Goal: Task Accomplishment & Management: Manage account settings

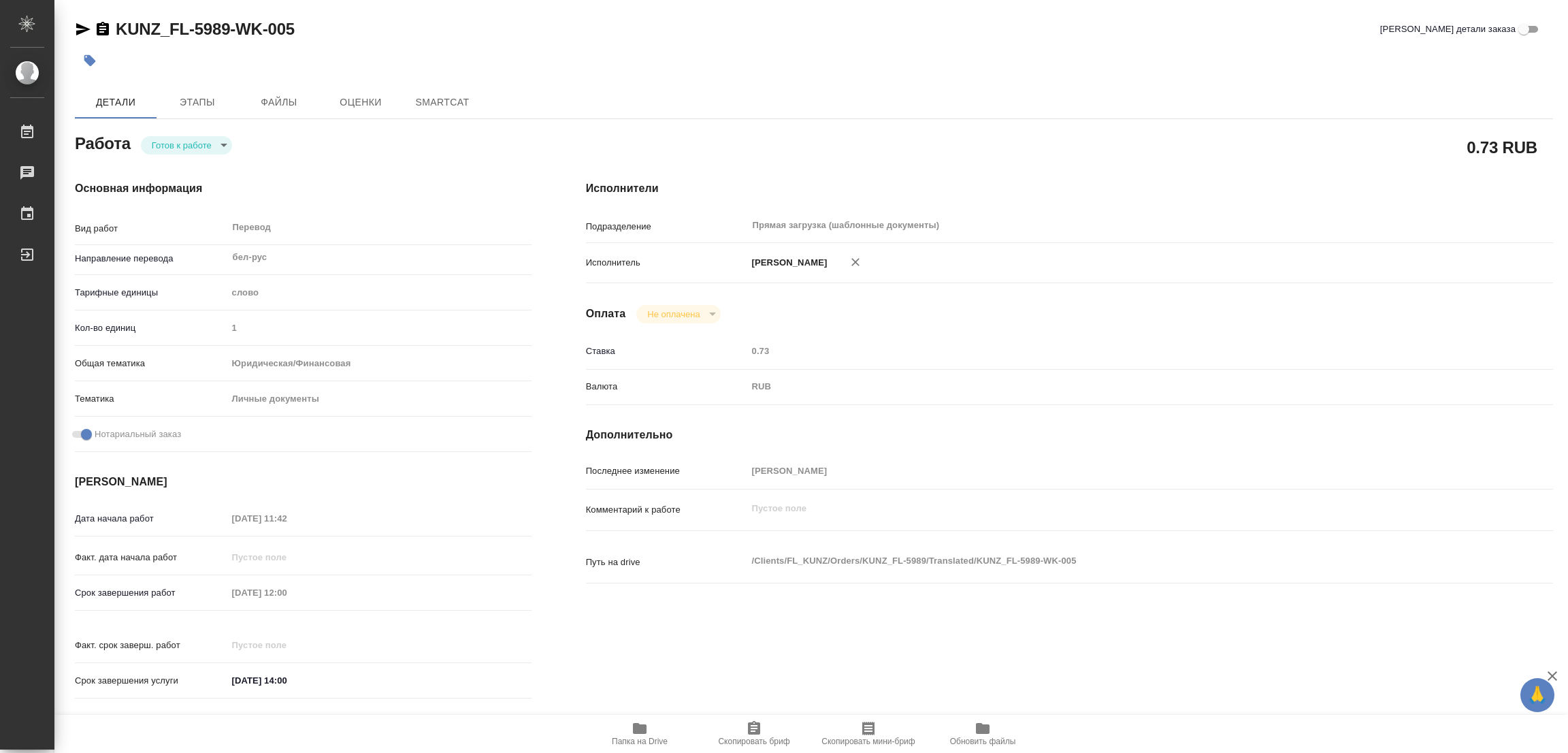
type textarea "x"
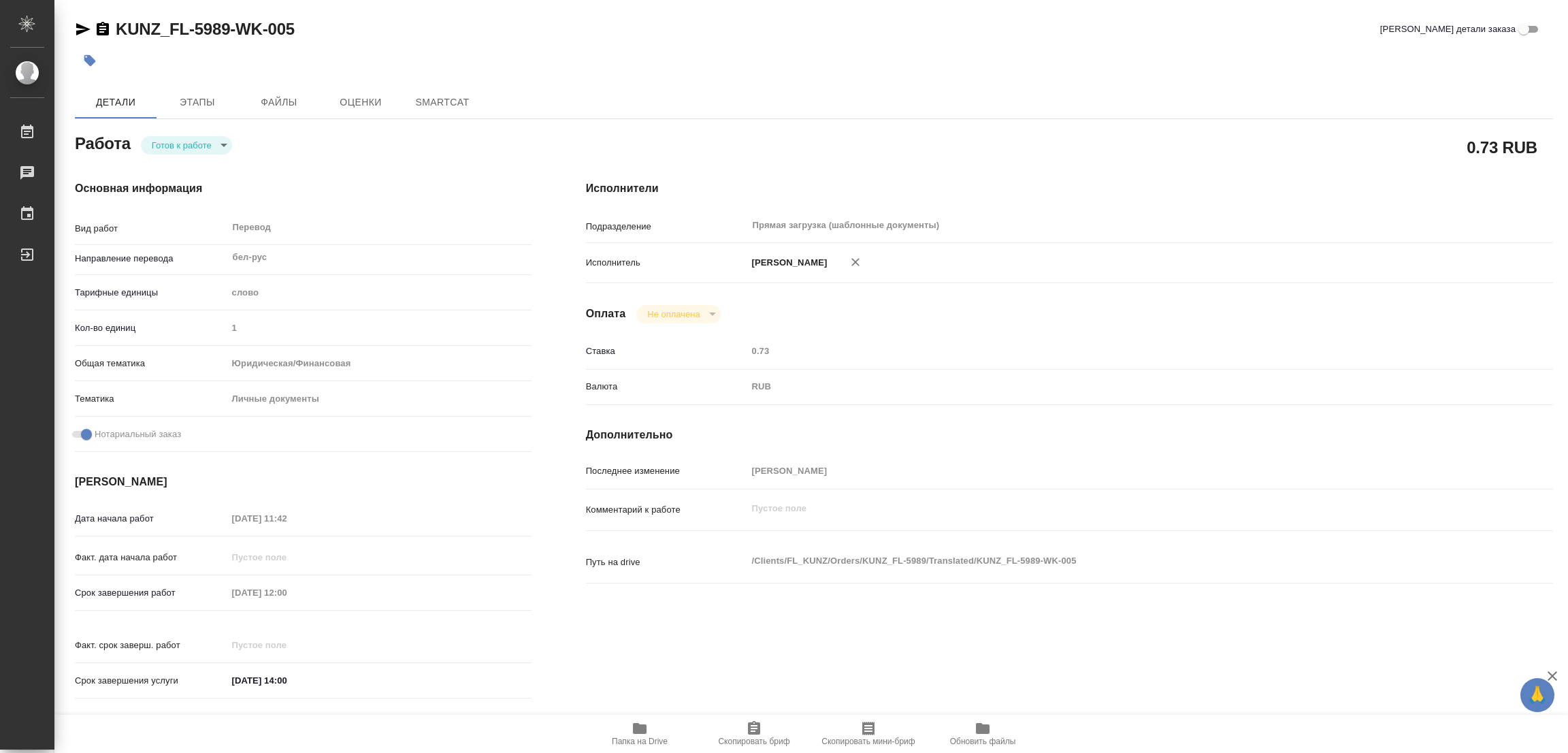
type textarea "x"
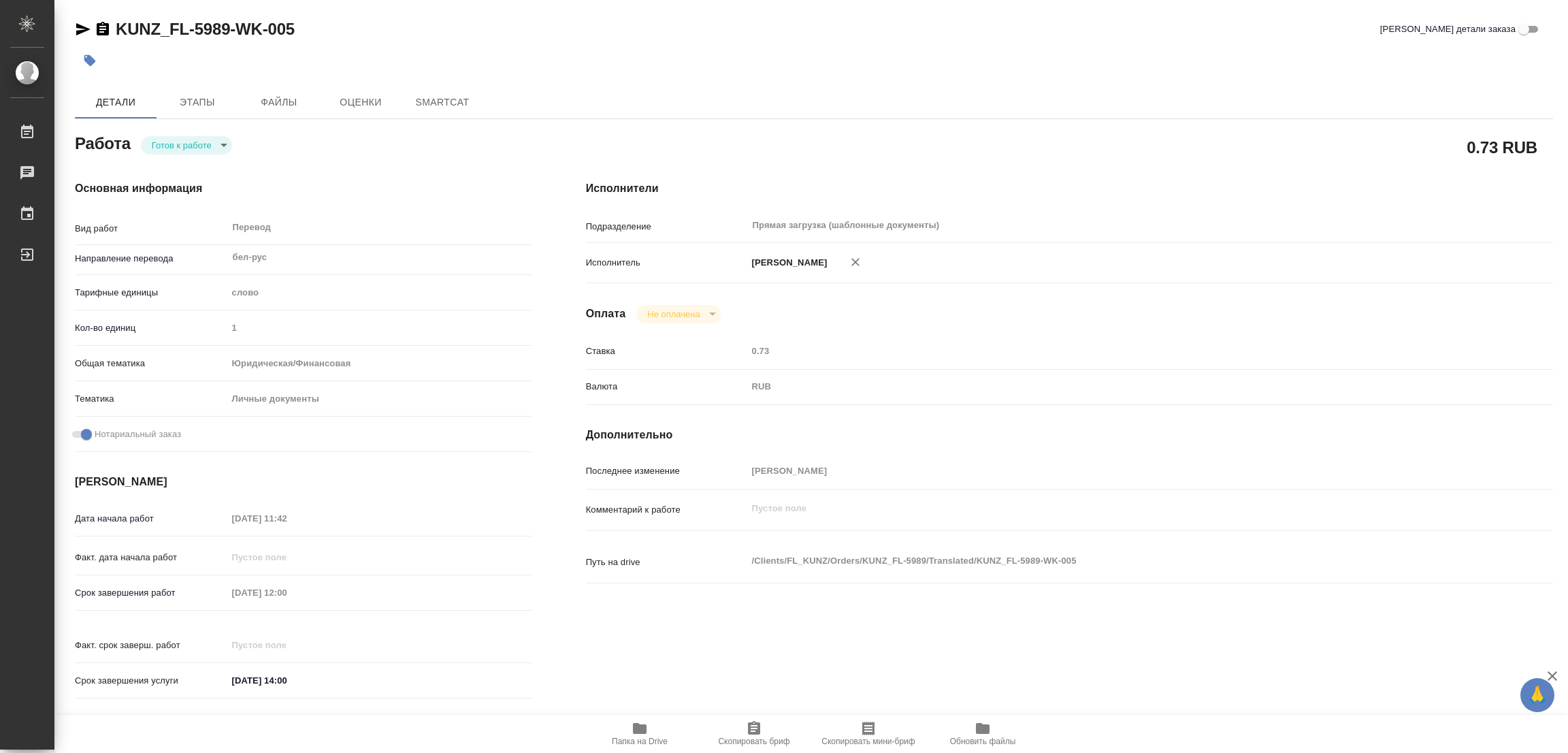
type textarea "x"
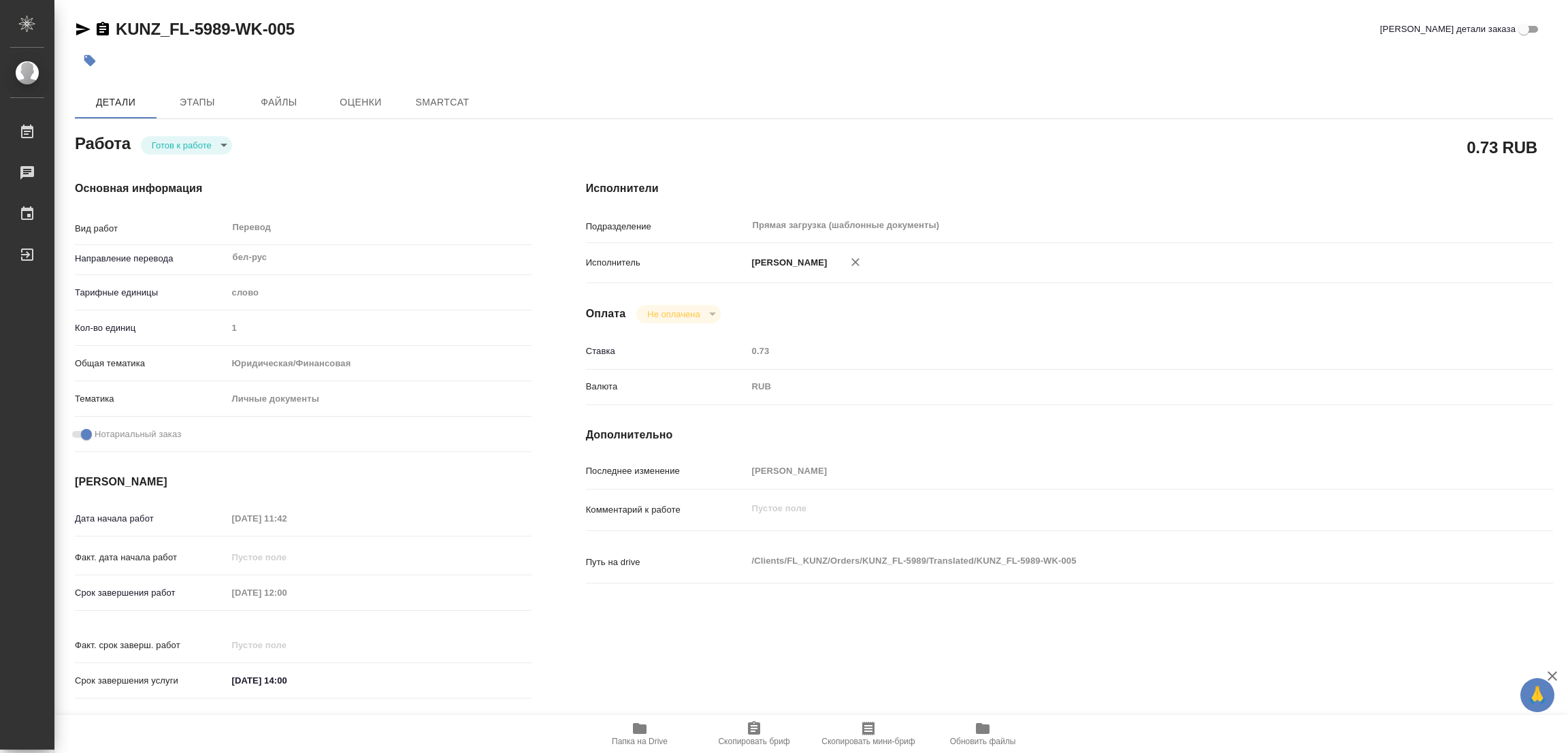
type textarea "x"
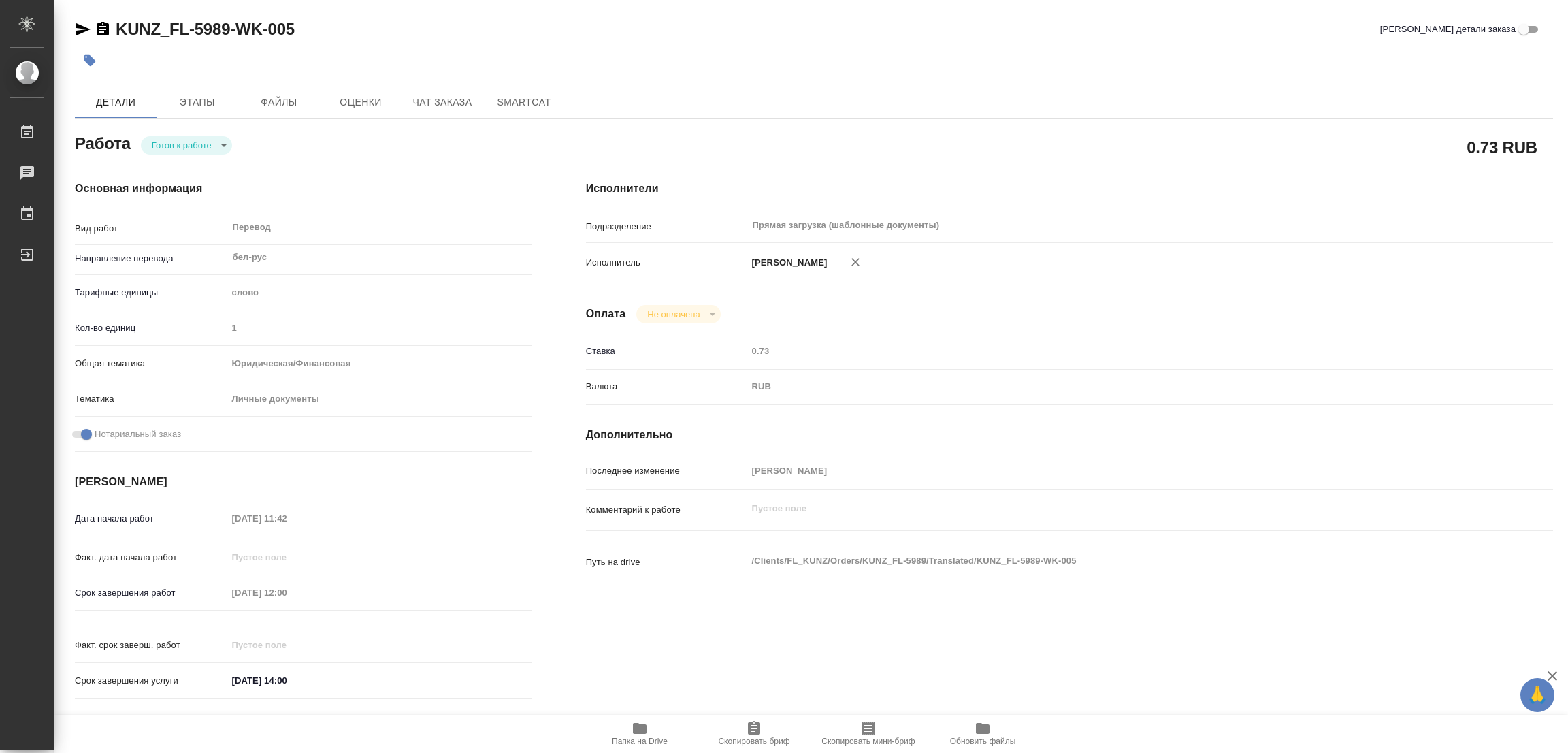
click at [171, 136] on body "🙏 .cls-1 fill:#fff; AWATERA Popova Galina Работы Чаты График Выйти KUNZ_FL-5989…" at bounding box center [784, 376] width 1568 height 753
click at [173, 144] on button "В работе" at bounding box center [174, 145] width 45 height 15
type textarea "x"
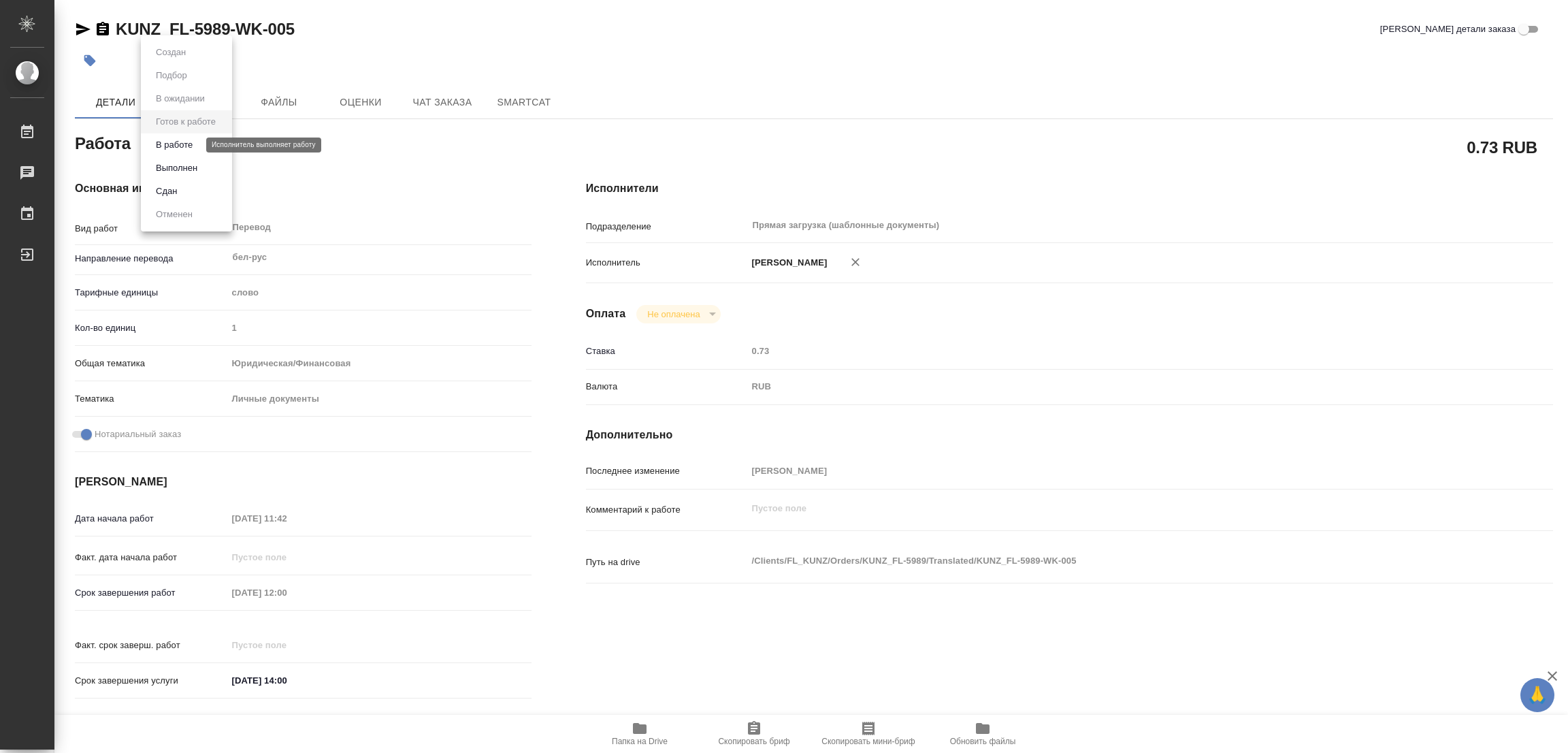
type textarea "x"
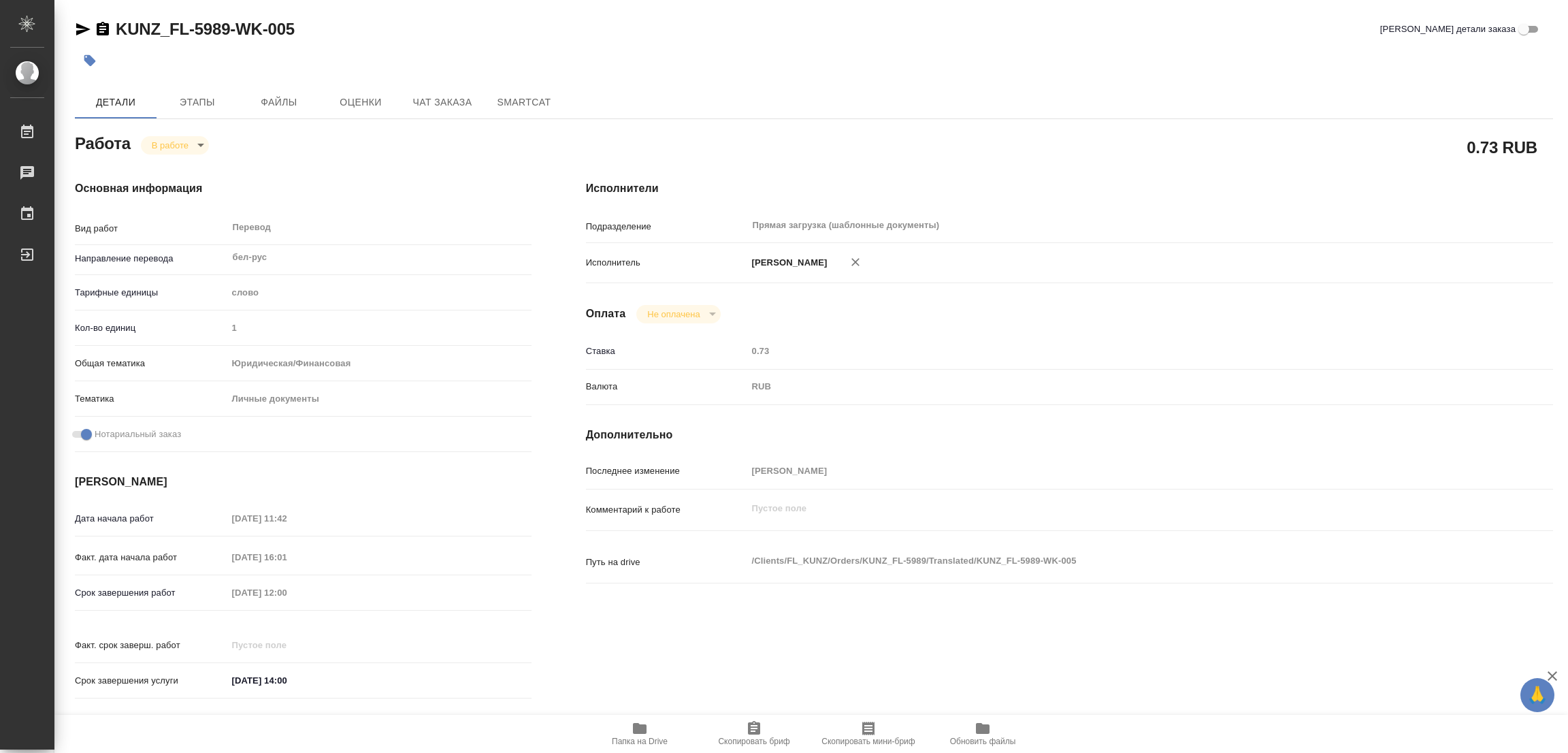
type textarea "x"
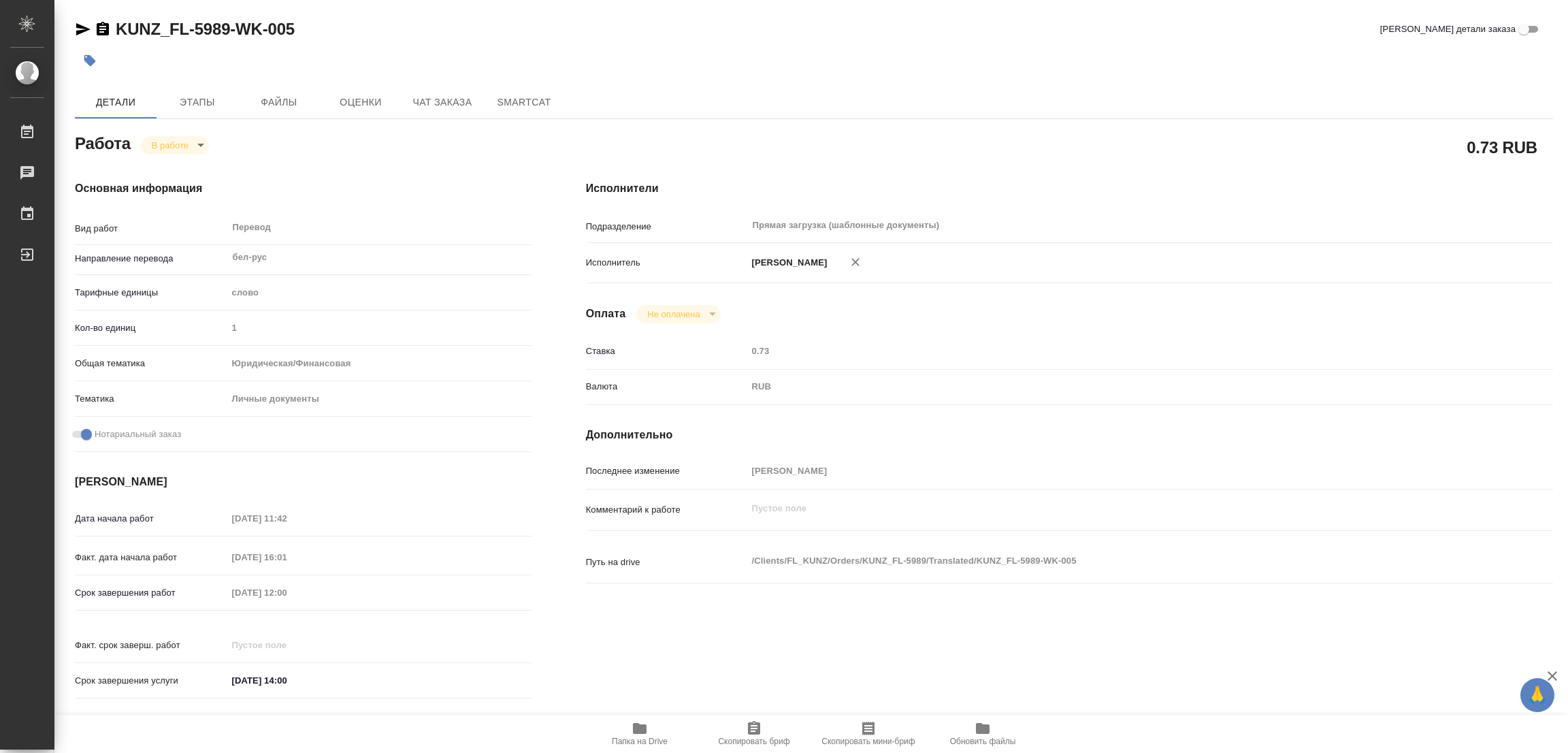
type textarea "x"
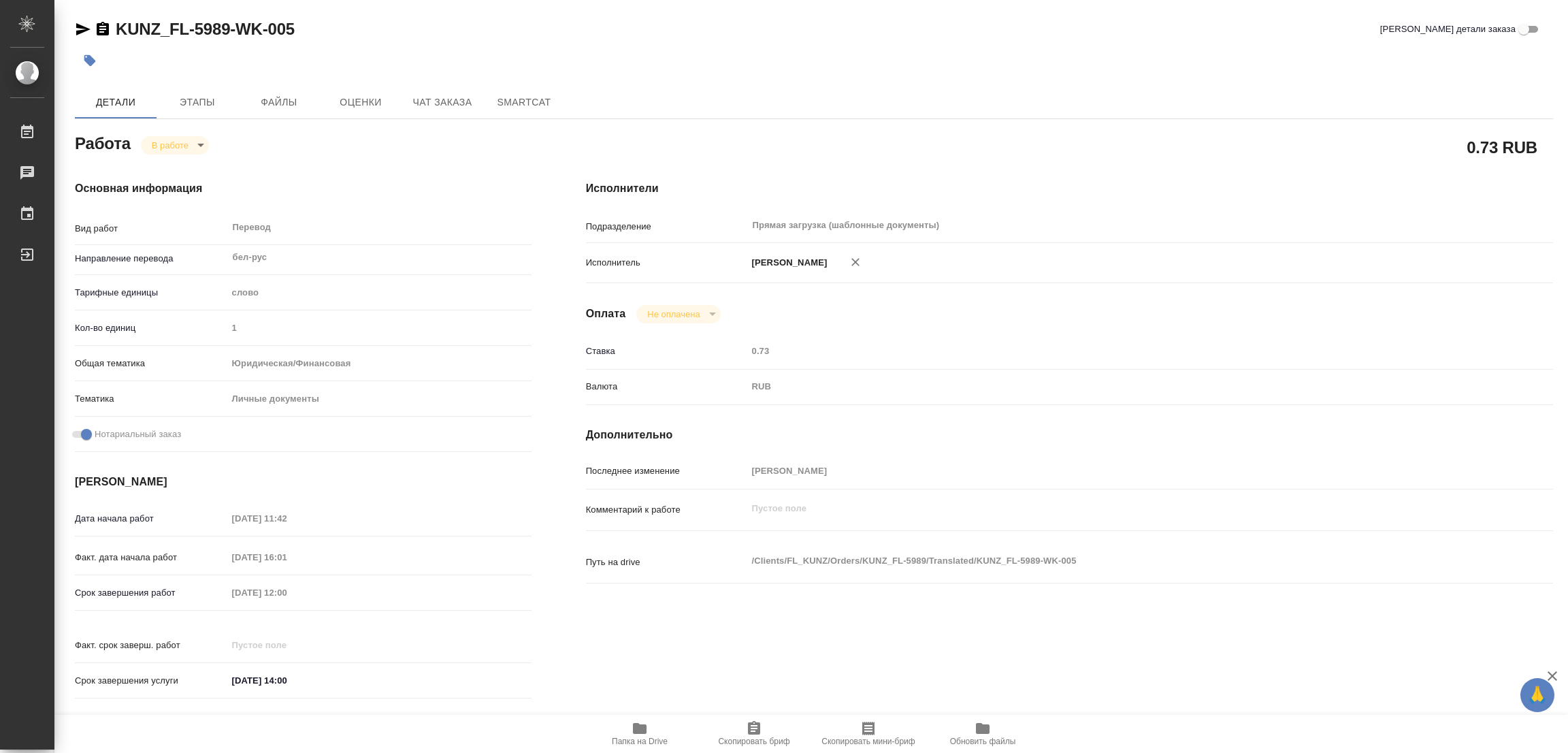
type textarea "x"
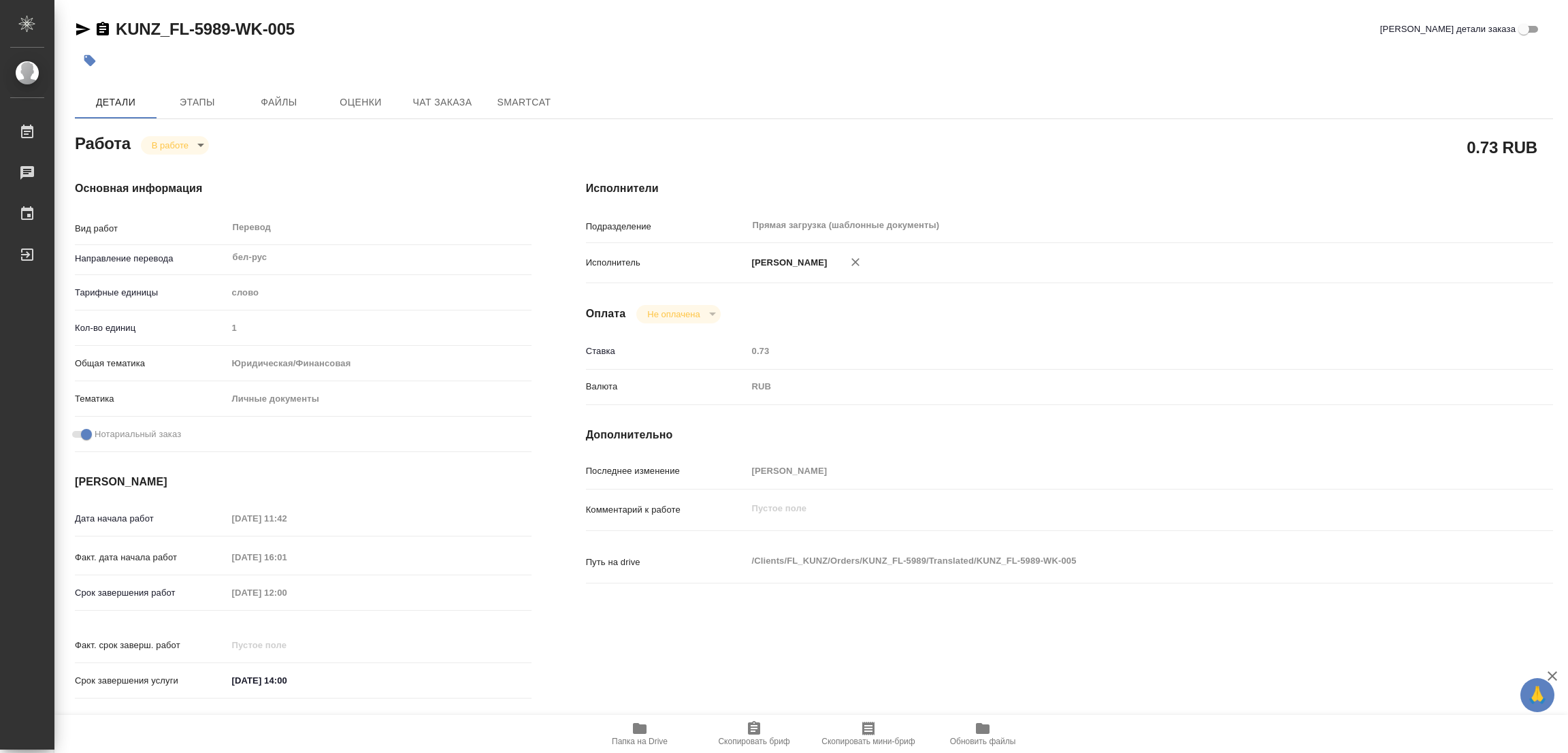
type textarea "x"
click at [885, 69] on div at bounding box center [568, 60] width 985 height 30
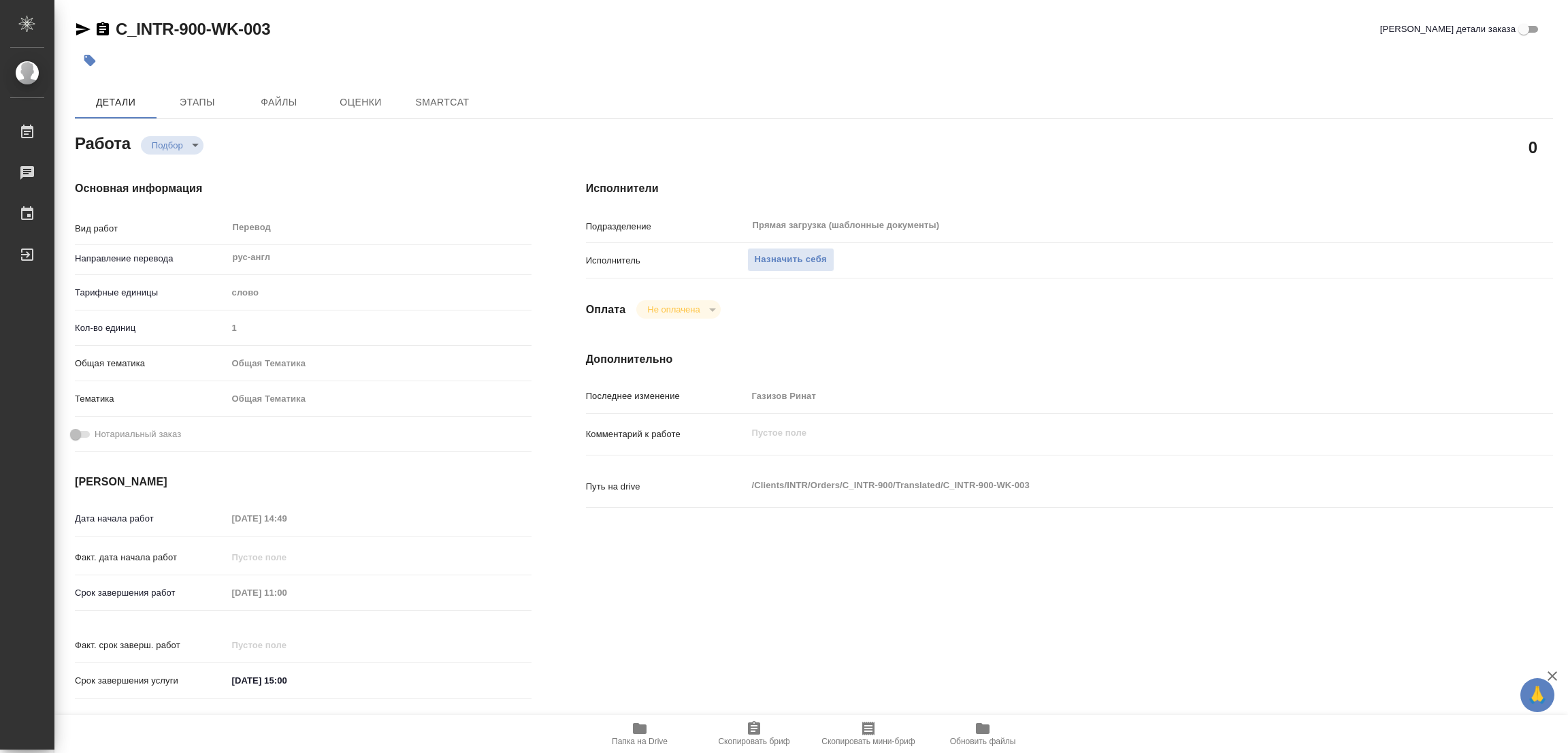
type textarea "x"
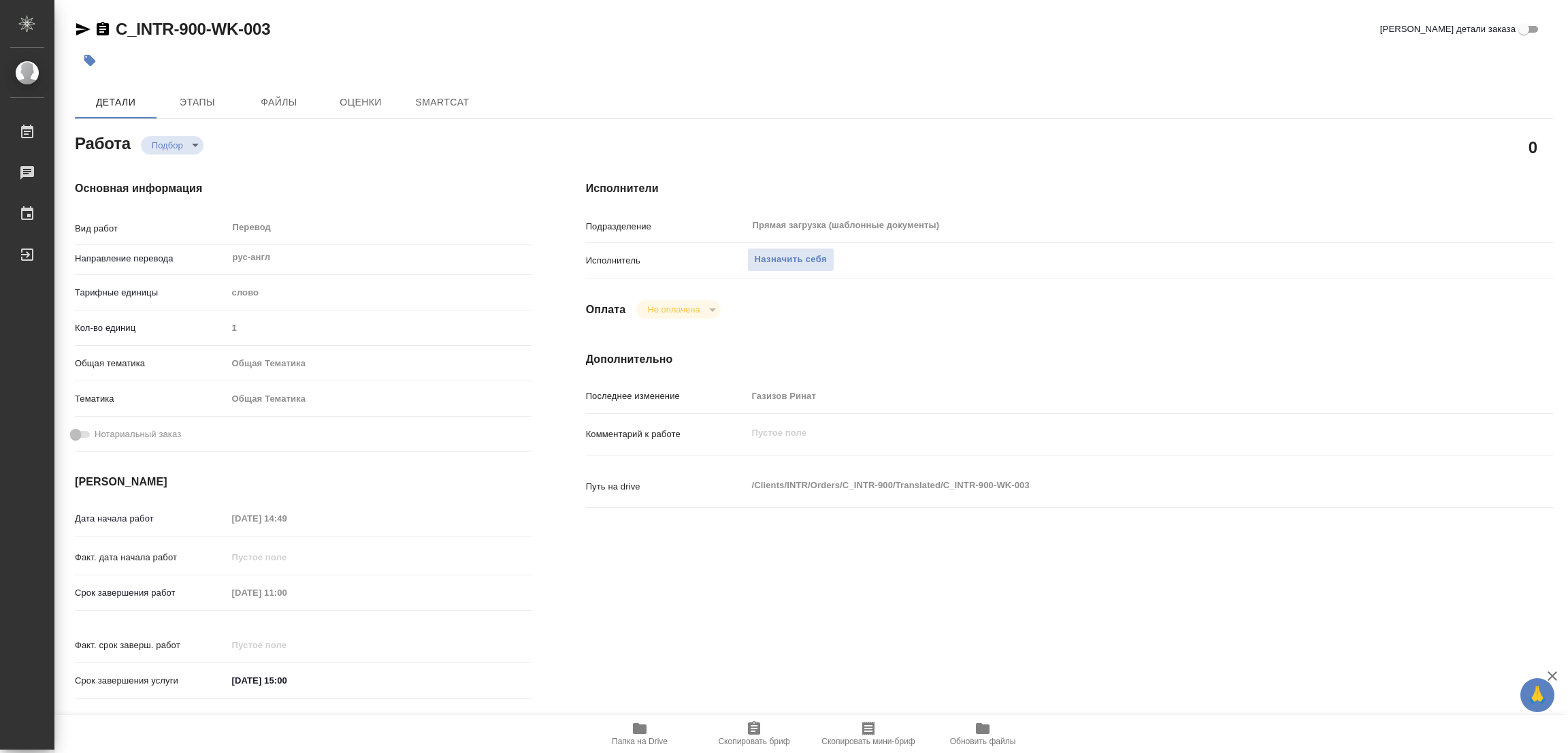
type textarea "x"
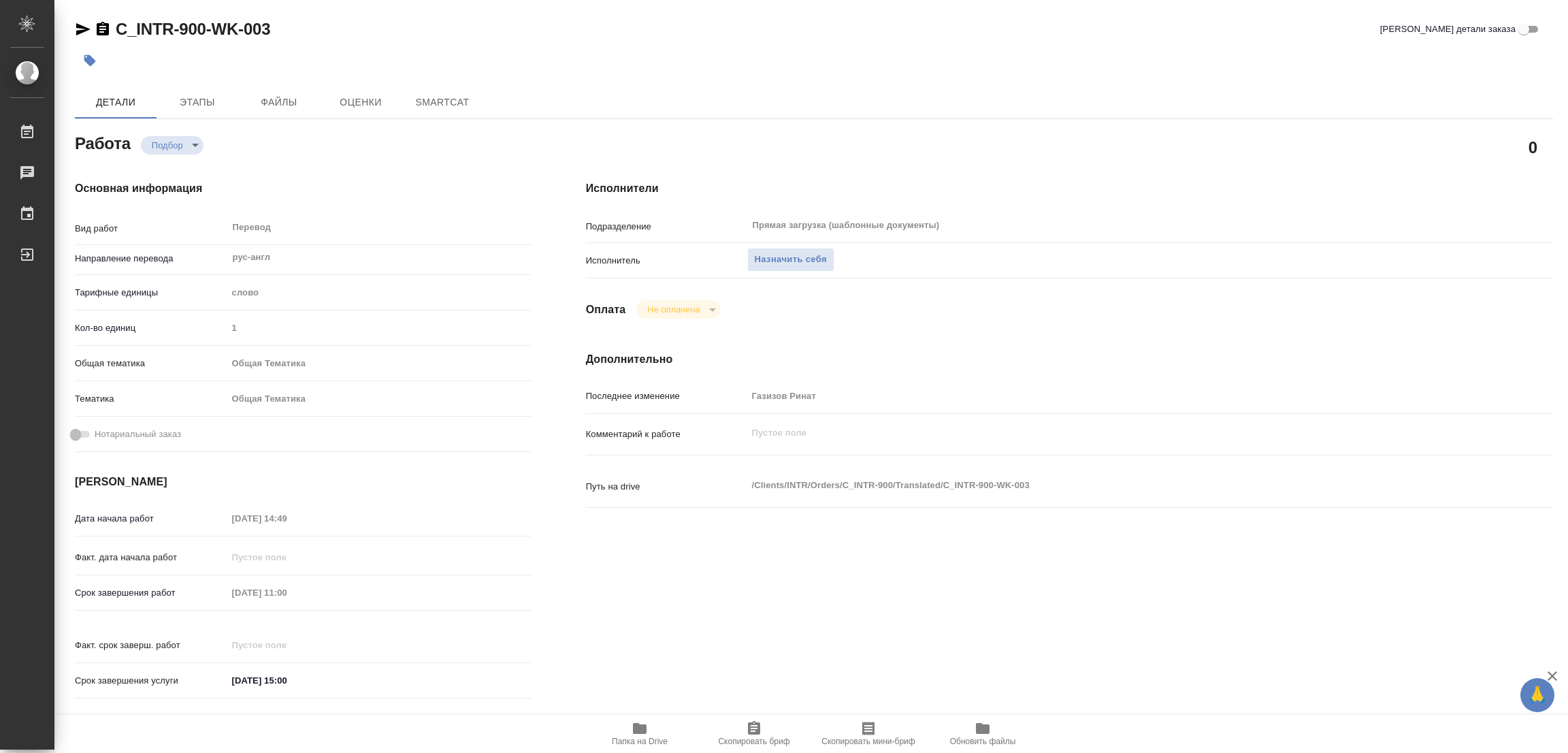
type textarea "x"
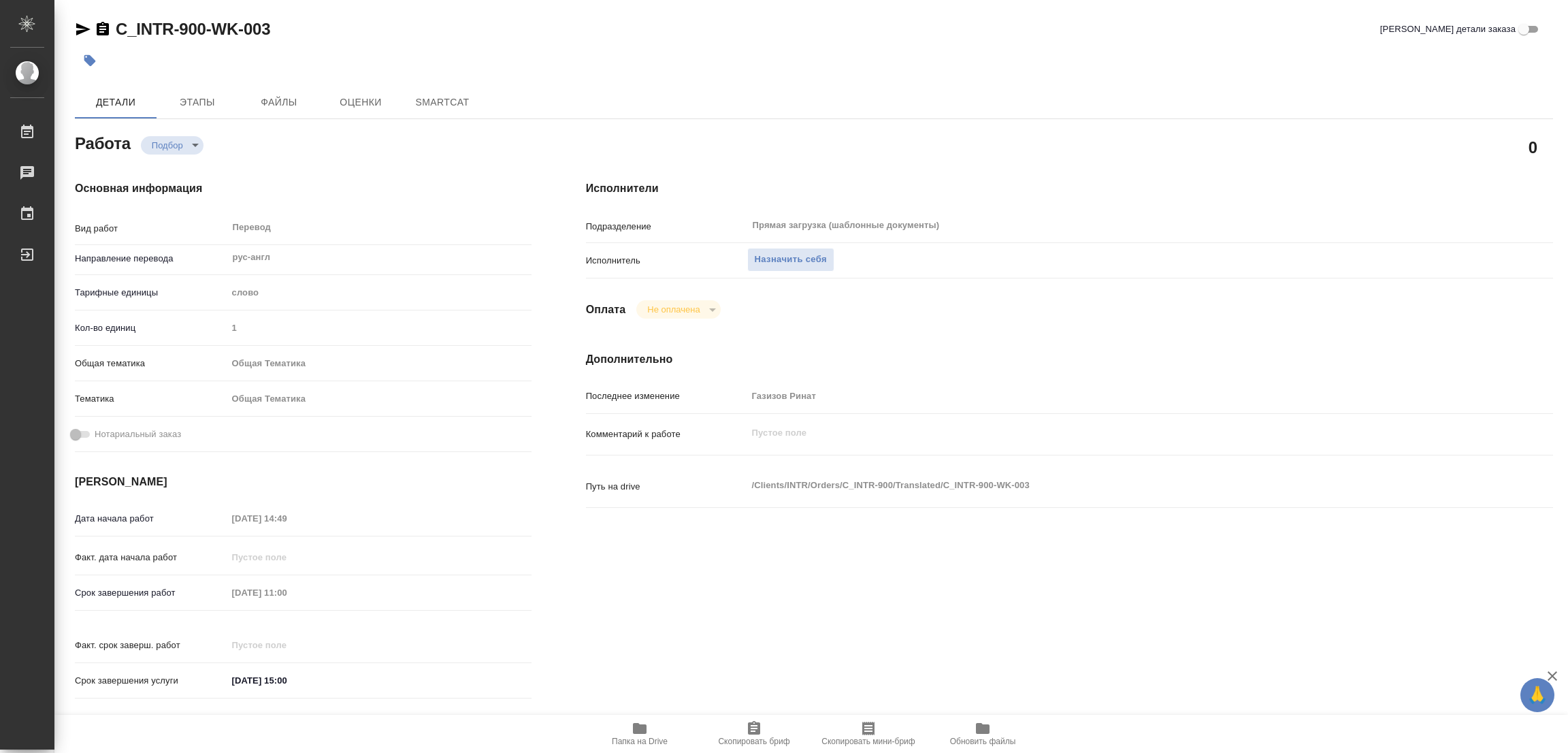
type textarea "x"
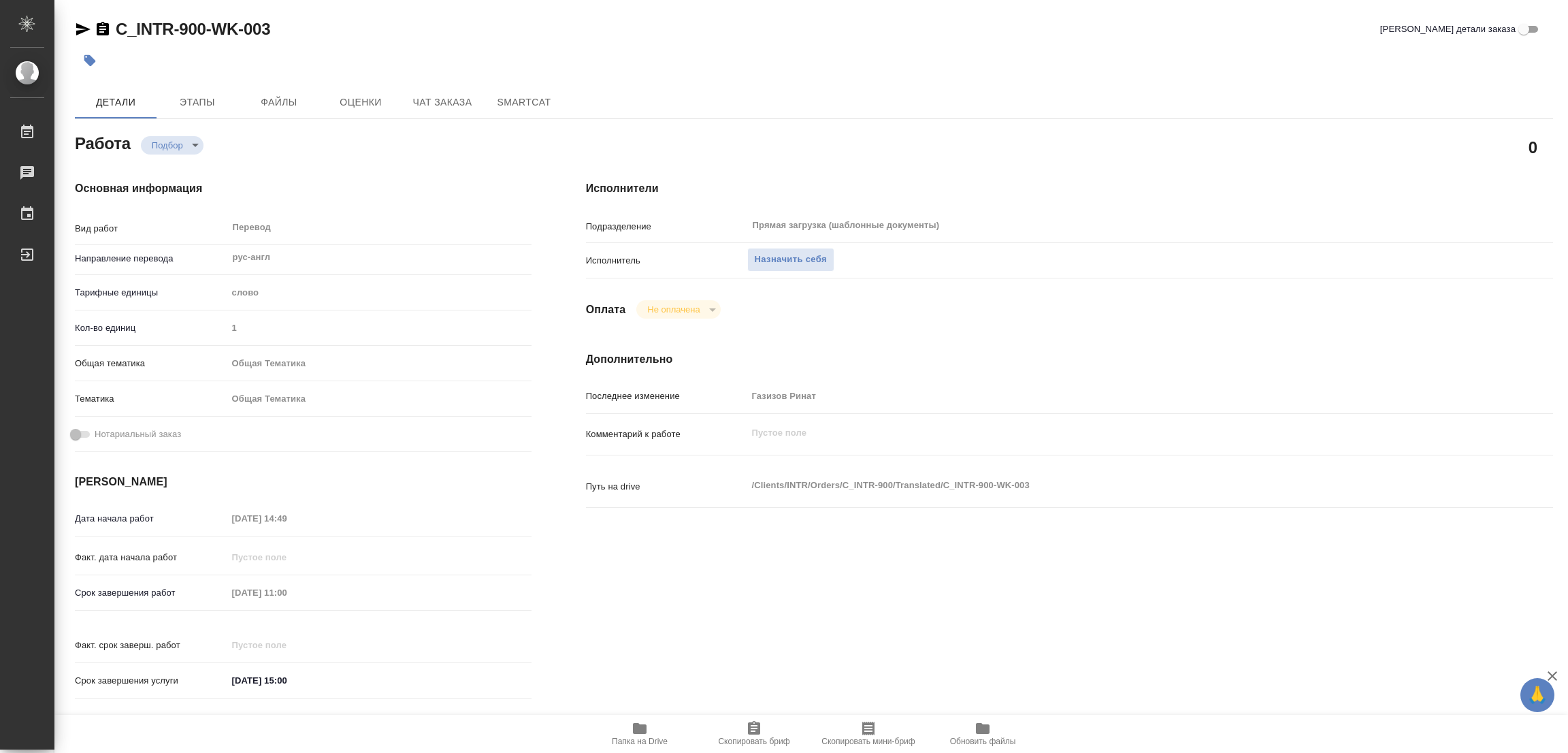
type textarea "x"
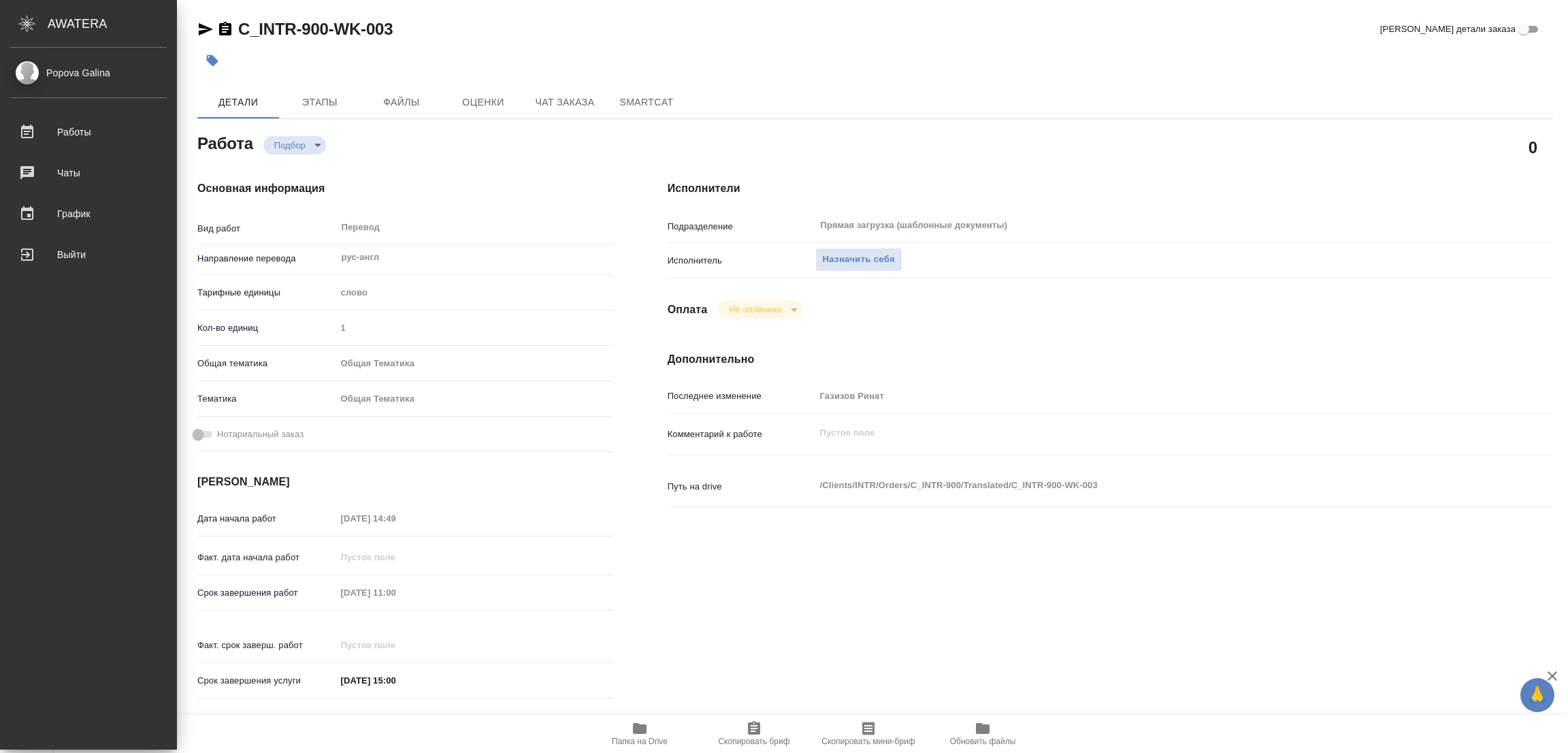
type textarea "x"
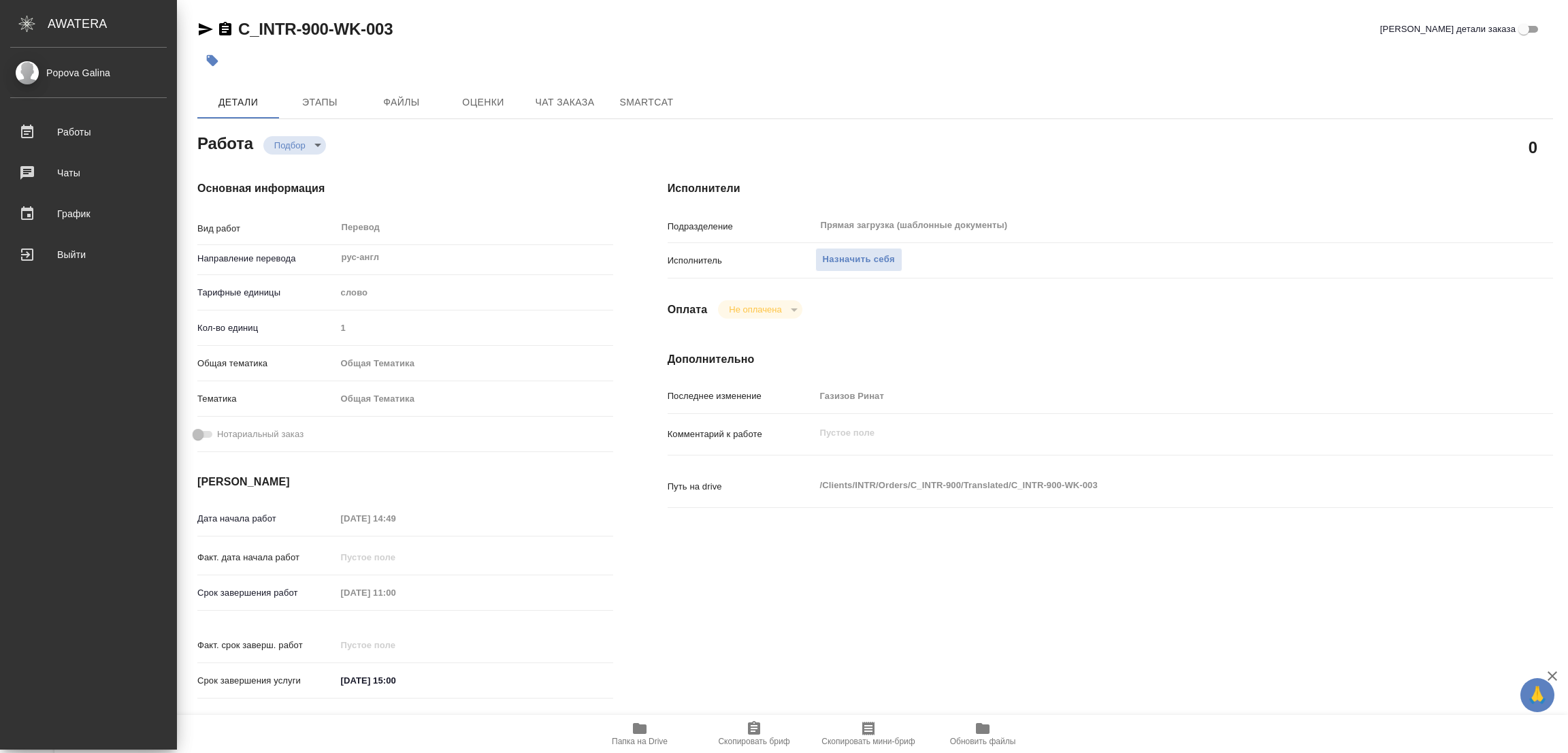
type textarea "x"
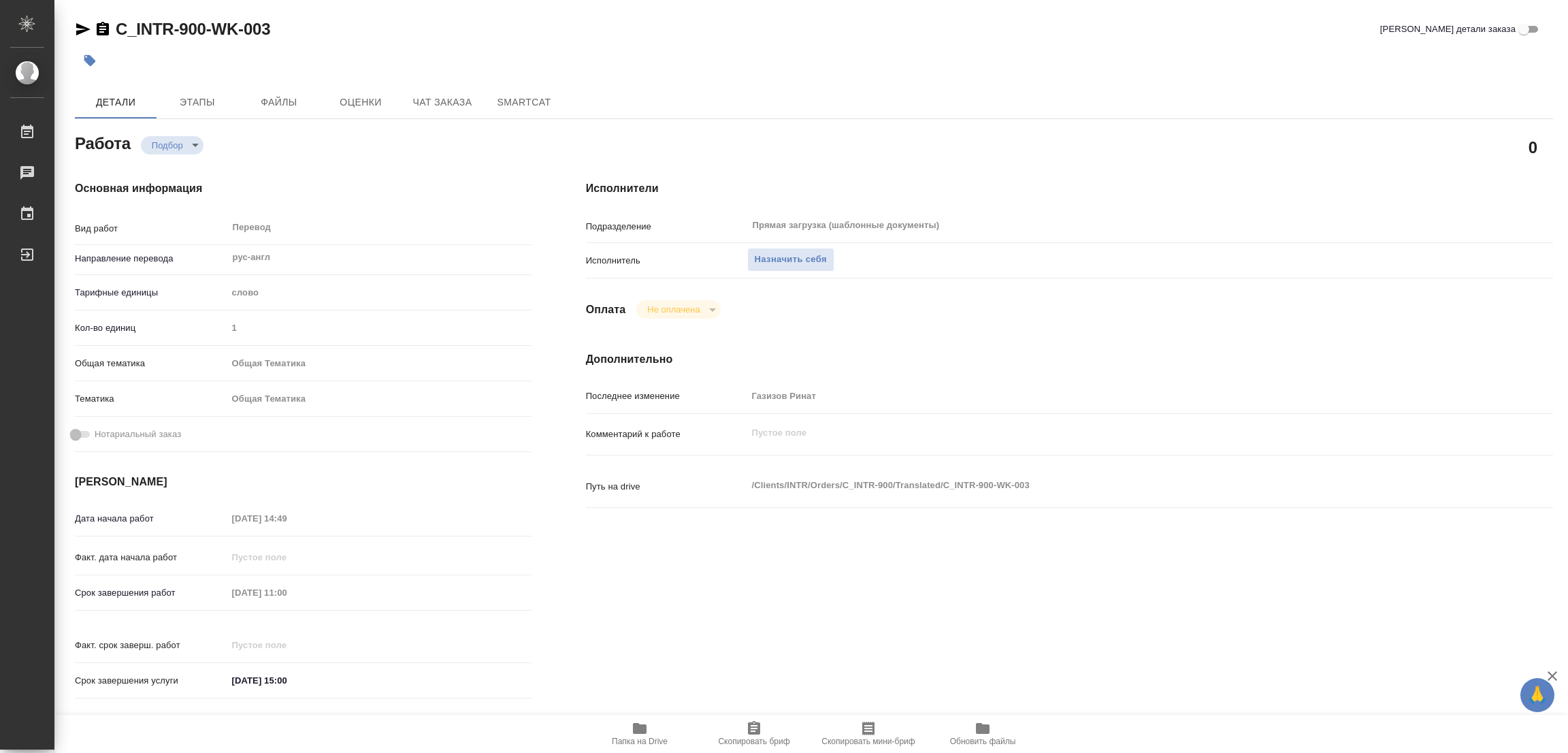
type textarea "x"
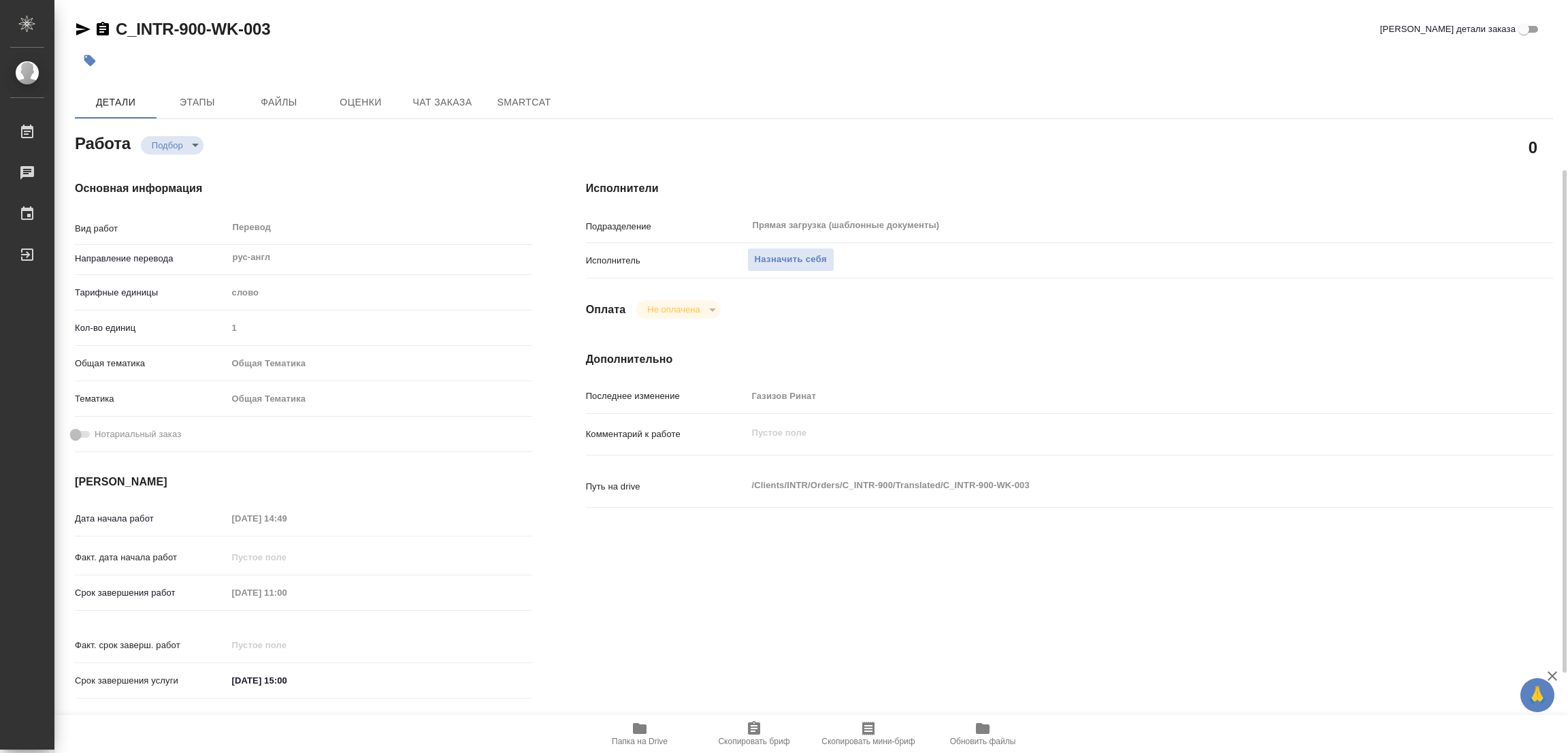
scroll to position [102, 0]
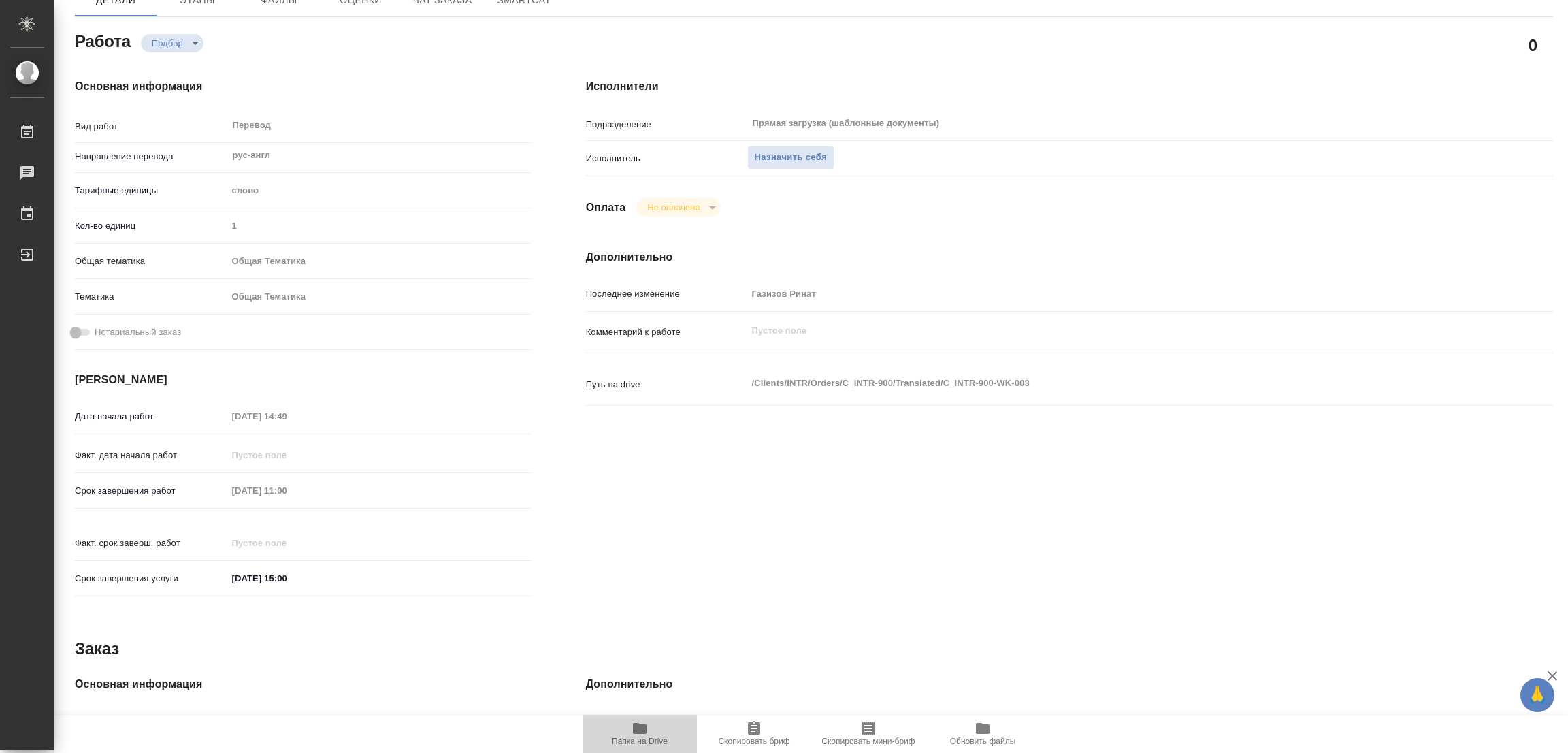
click at [642, 735] on icon "button" at bounding box center [639, 728] width 16 height 16
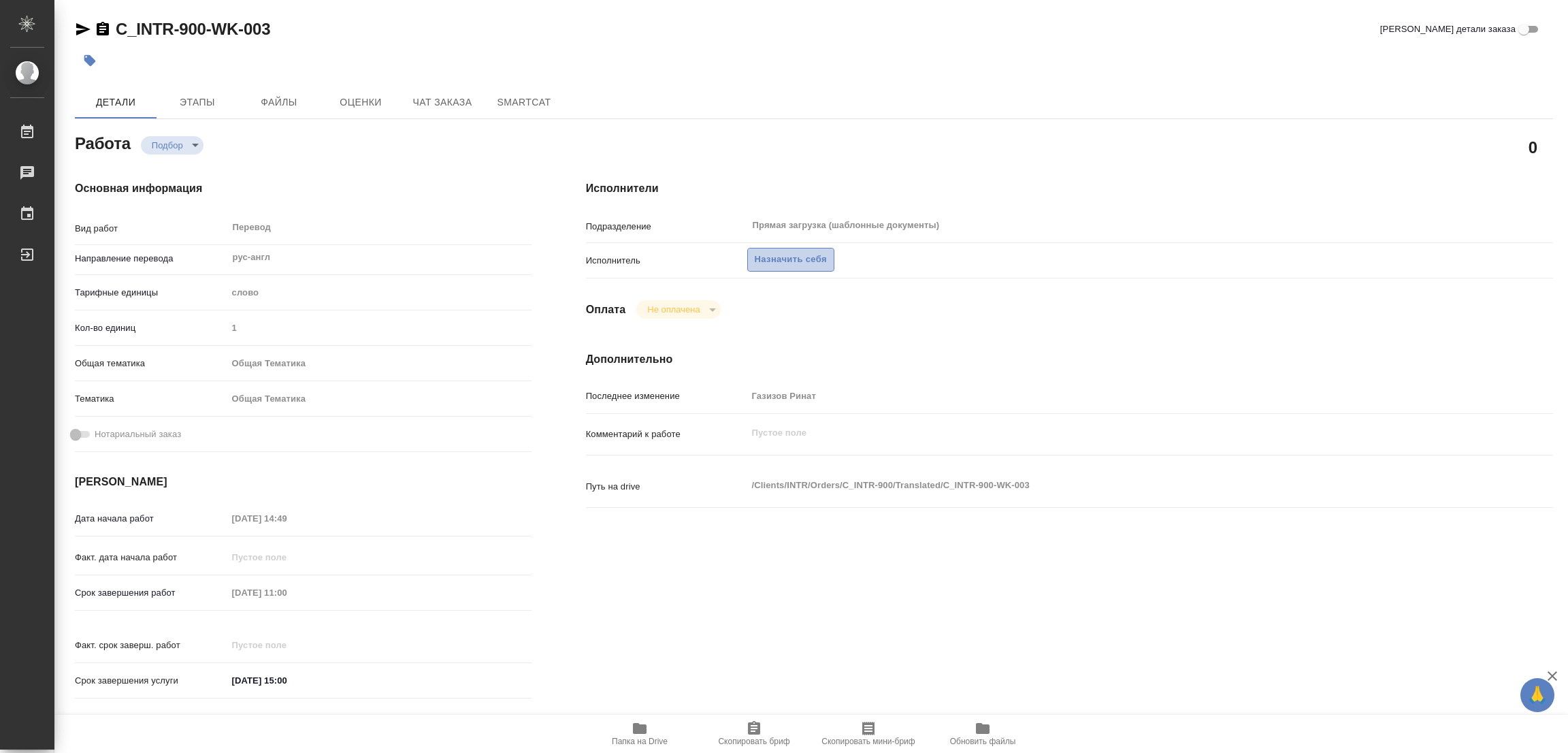
click at [764, 253] on span "Назначить себя" at bounding box center [791, 259] width 72 height 15
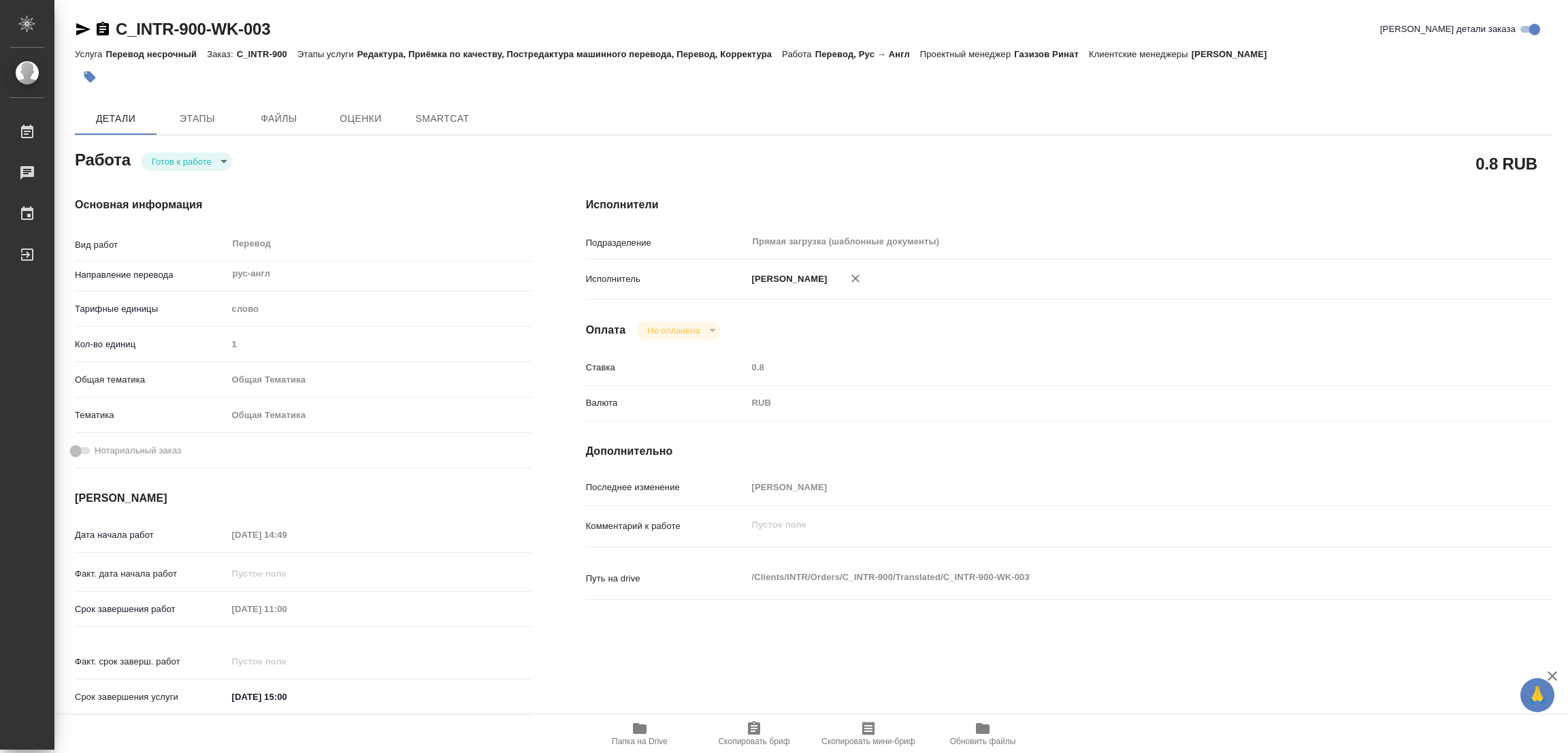
type textarea "x"
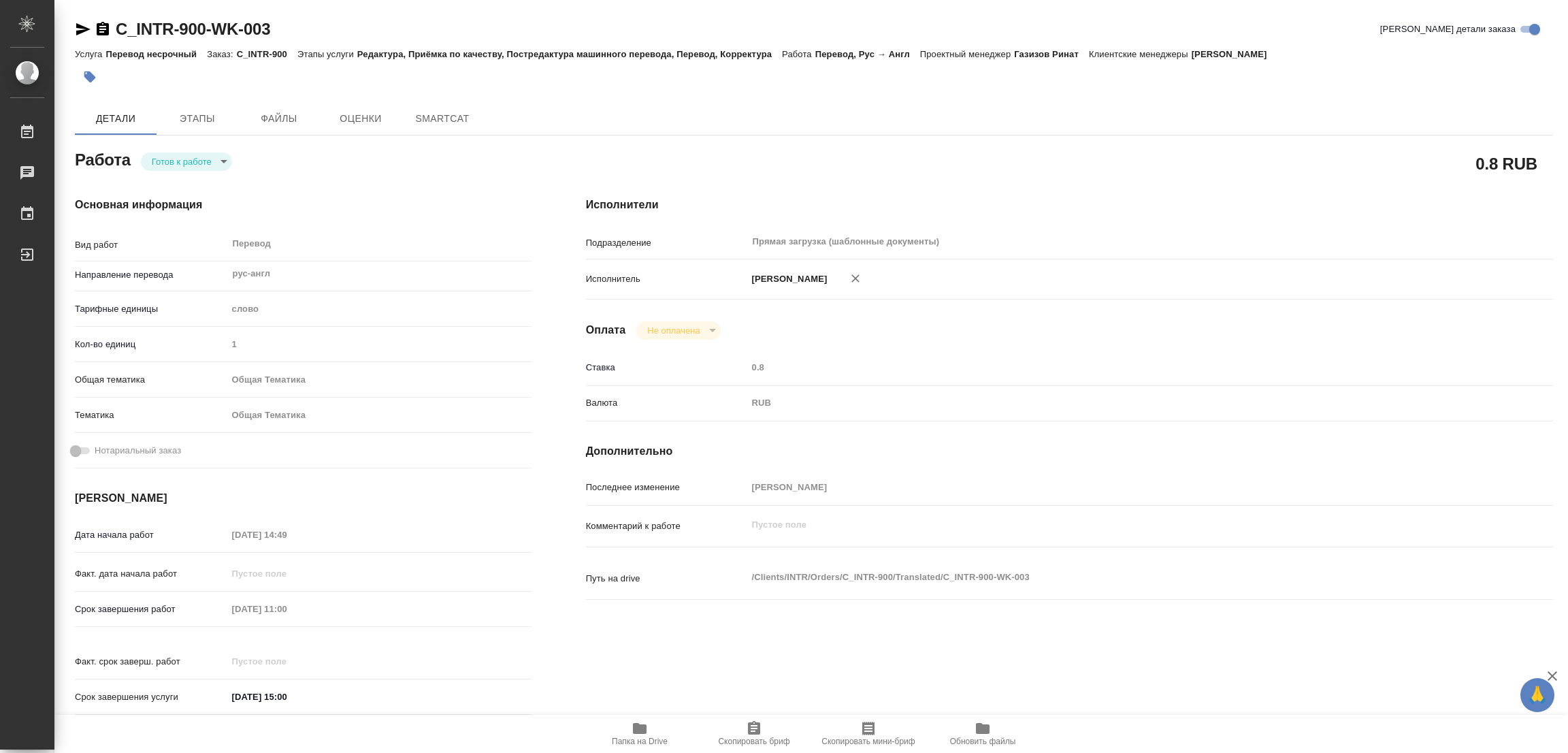
type textarea "x"
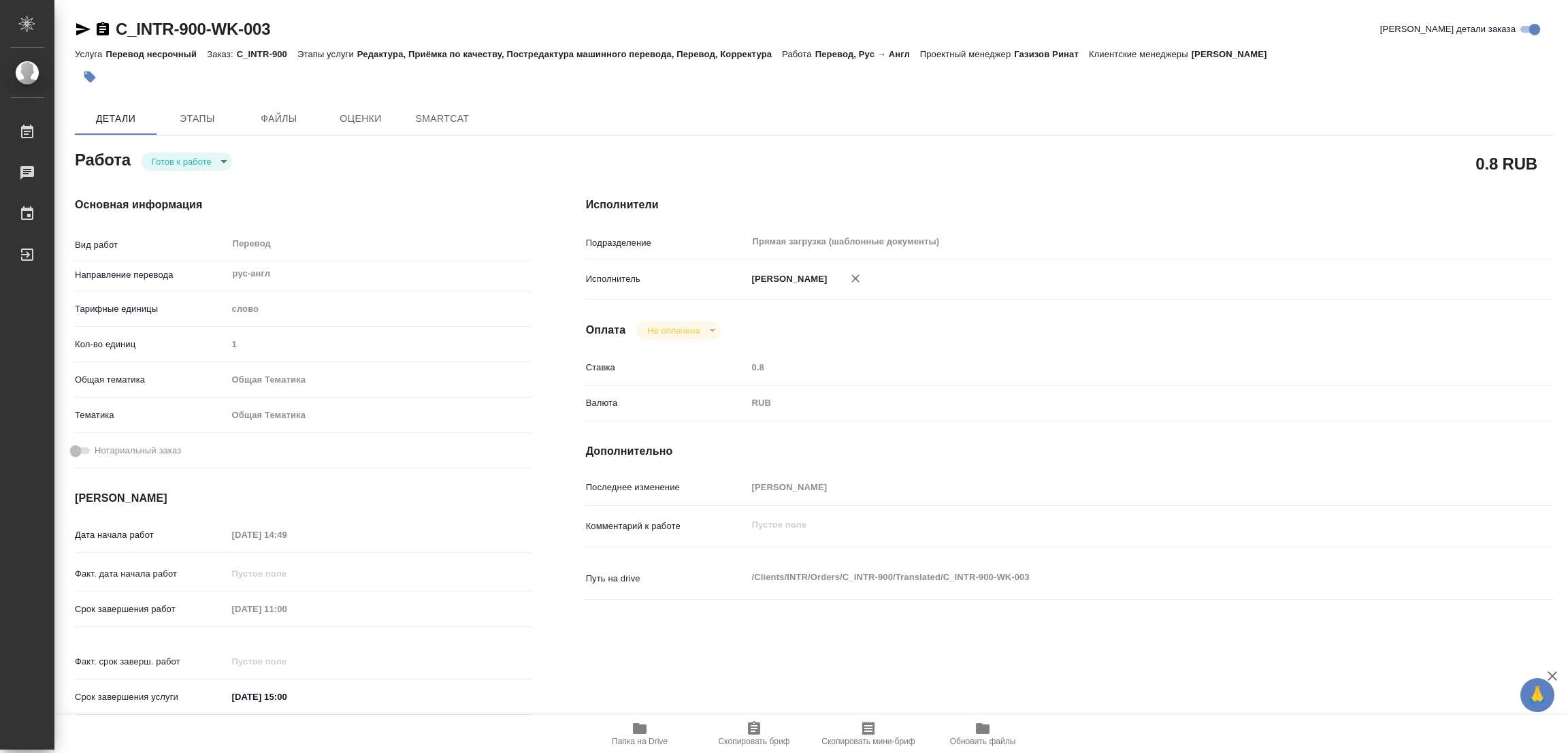
type textarea "x"
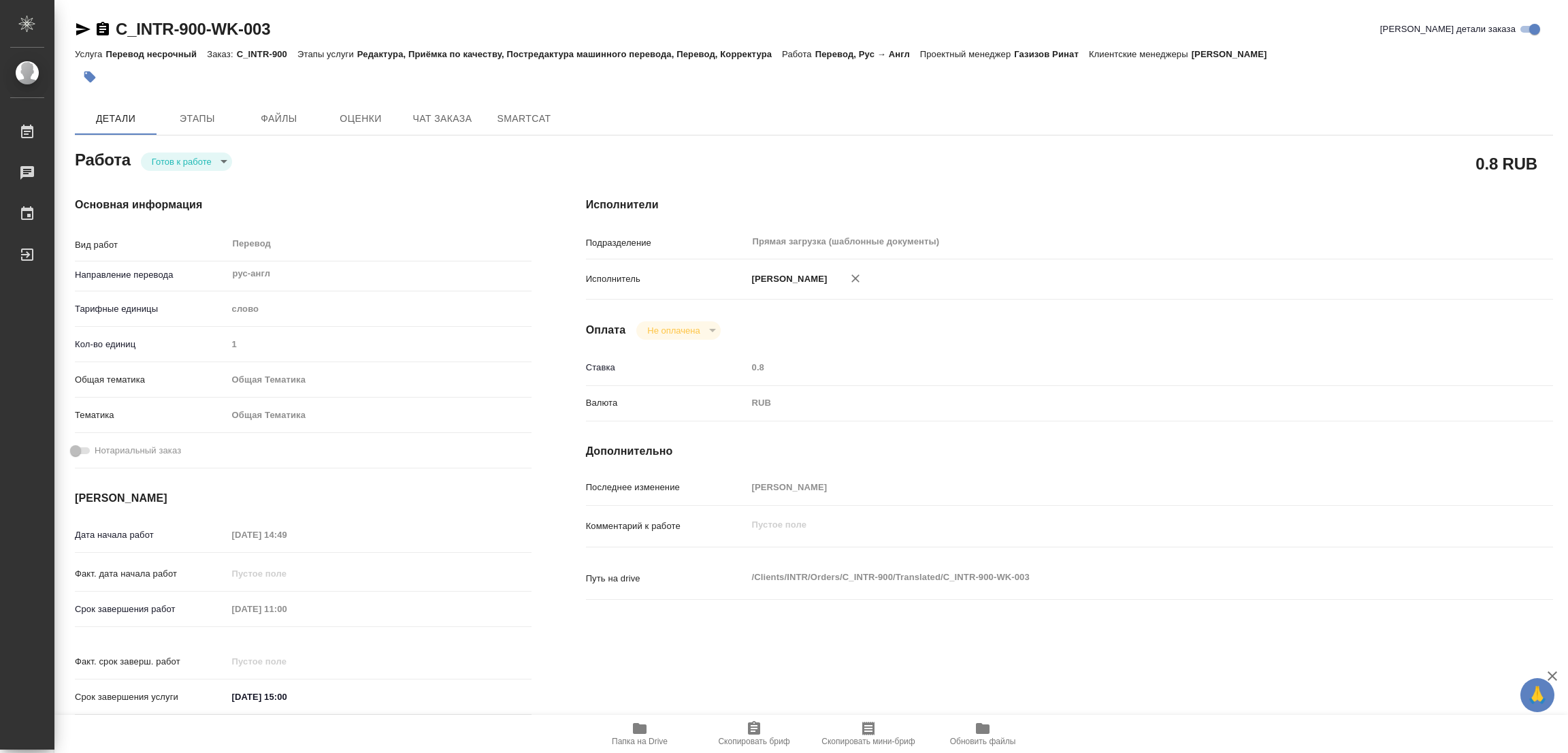
type textarea "x"
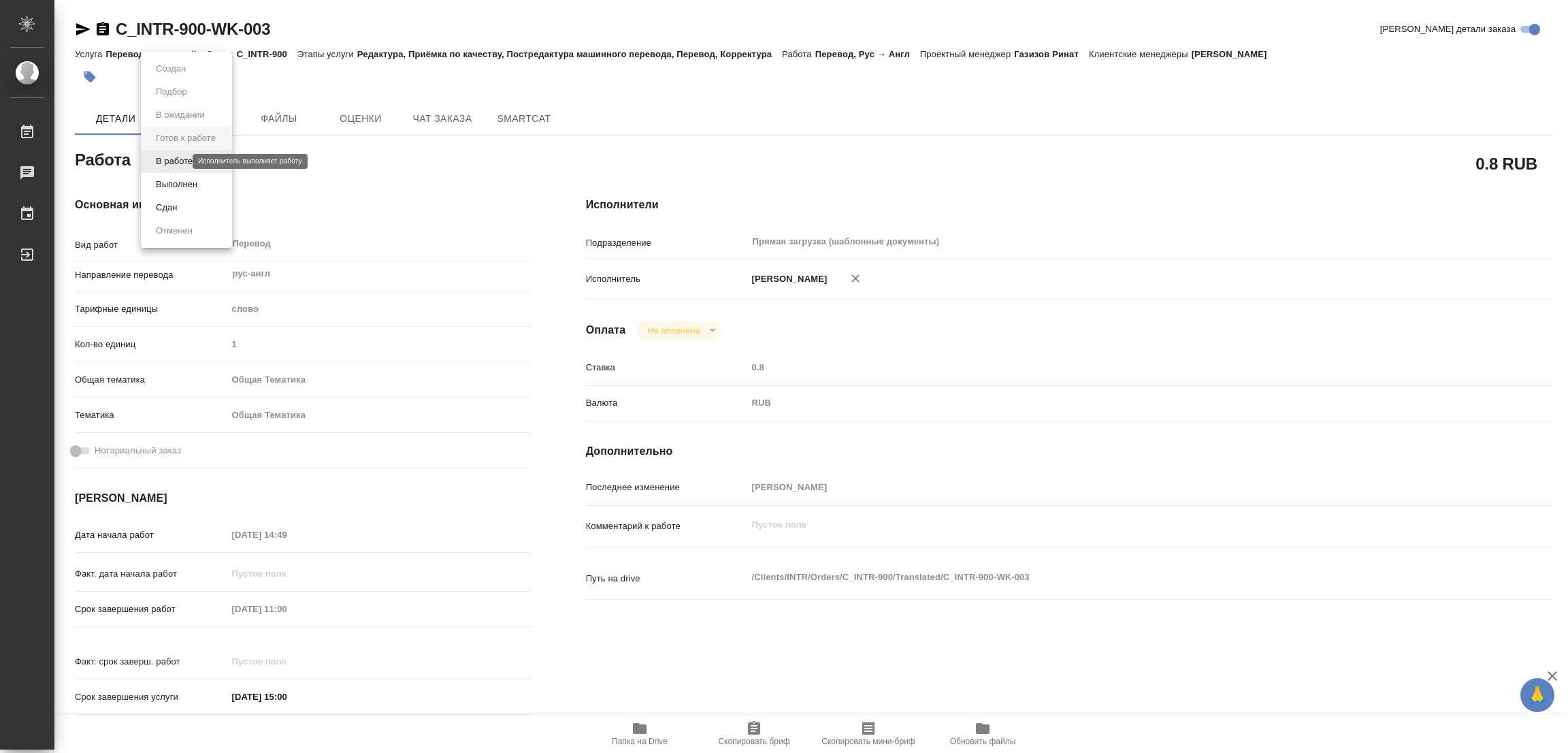
click at [155, 161] on body "🙏 .cls-1 fill:#fff; AWATERA Popova Galina Работы Чаты График Выйти C_INTR-900-W…" at bounding box center [784, 376] width 1568 height 753
type textarea "x"
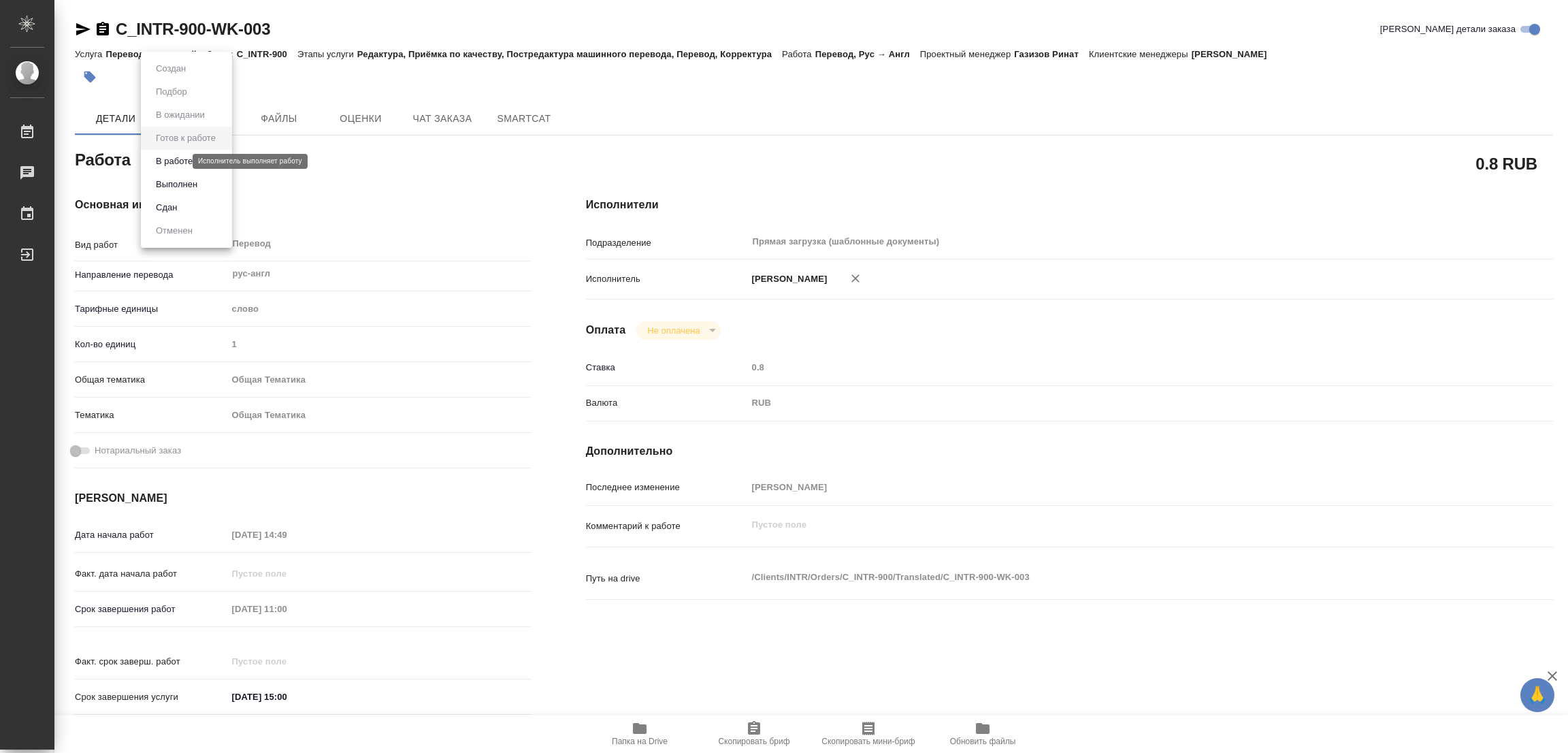
type textarea "x"
click at [155, 161] on button "В работе" at bounding box center [174, 161] width 45 height 15
type textarea "x"
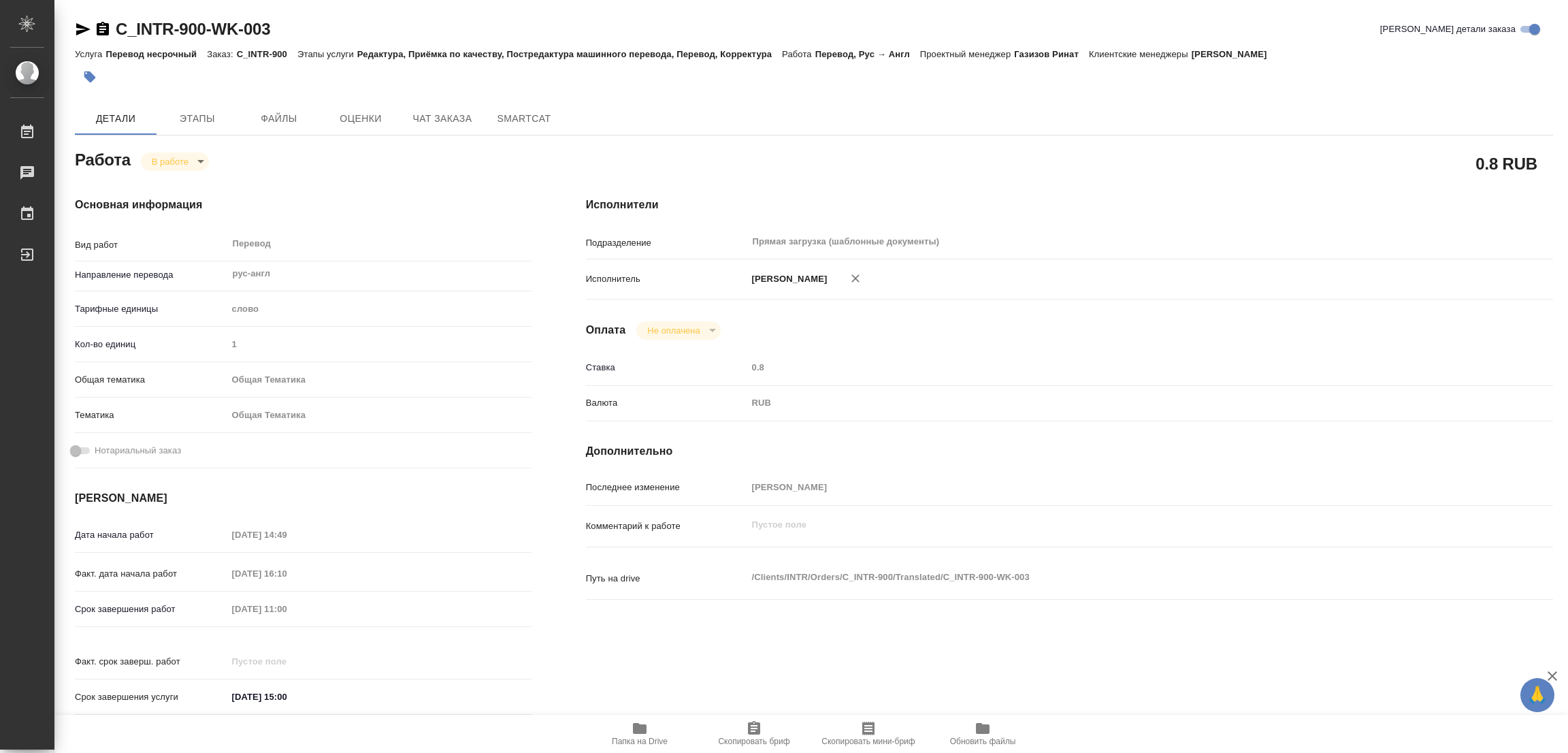
type textarea "x"
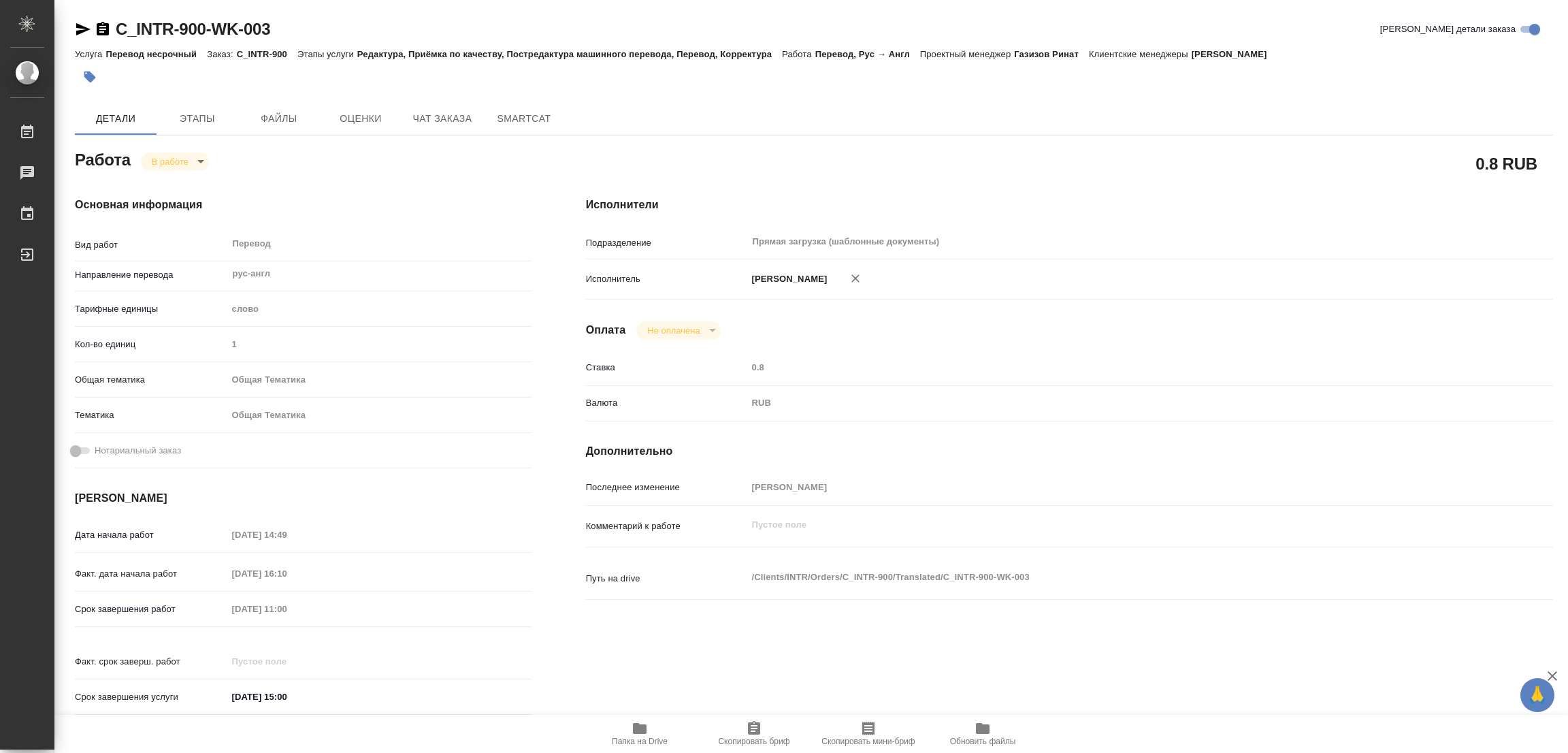
type textarea "x"
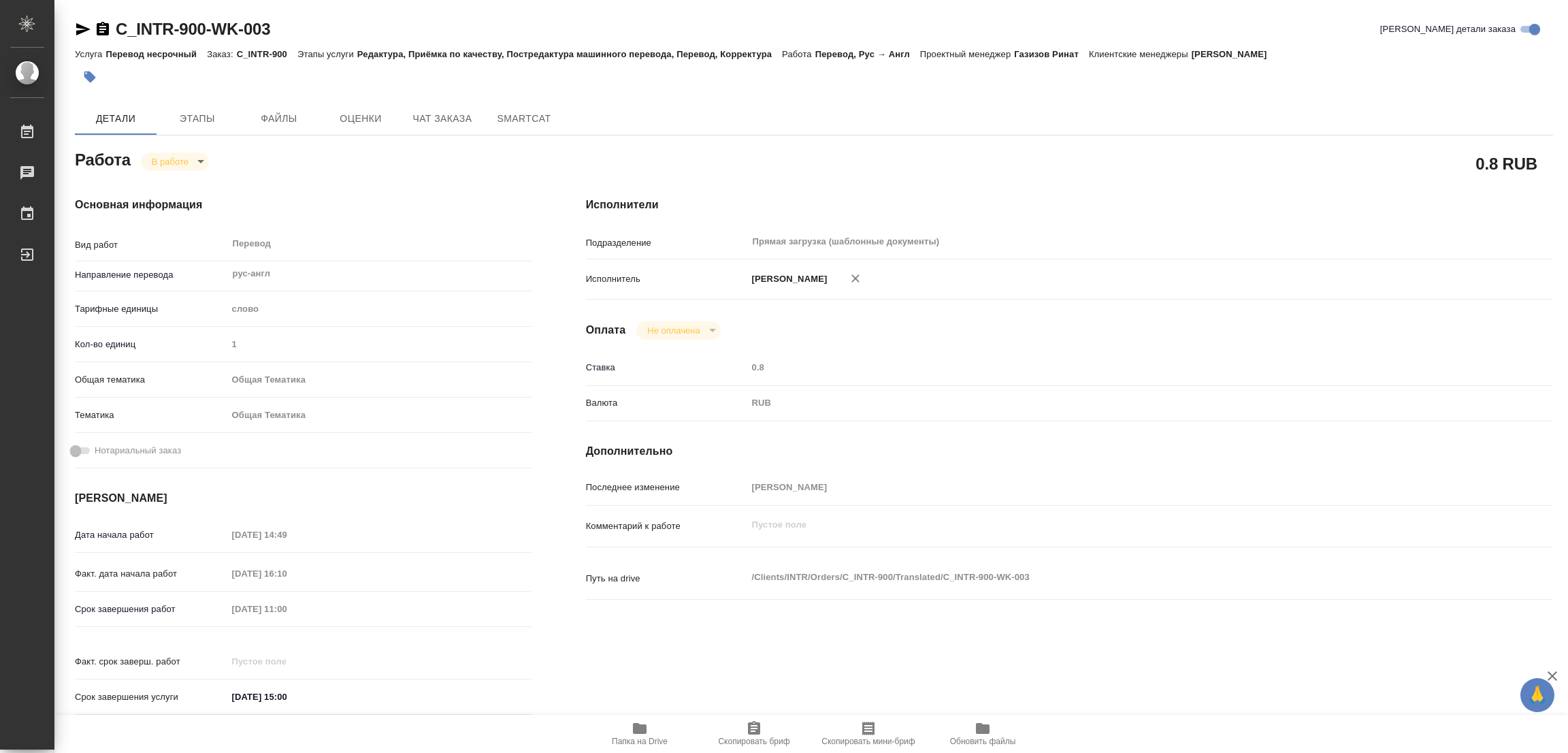
type textarea "x"
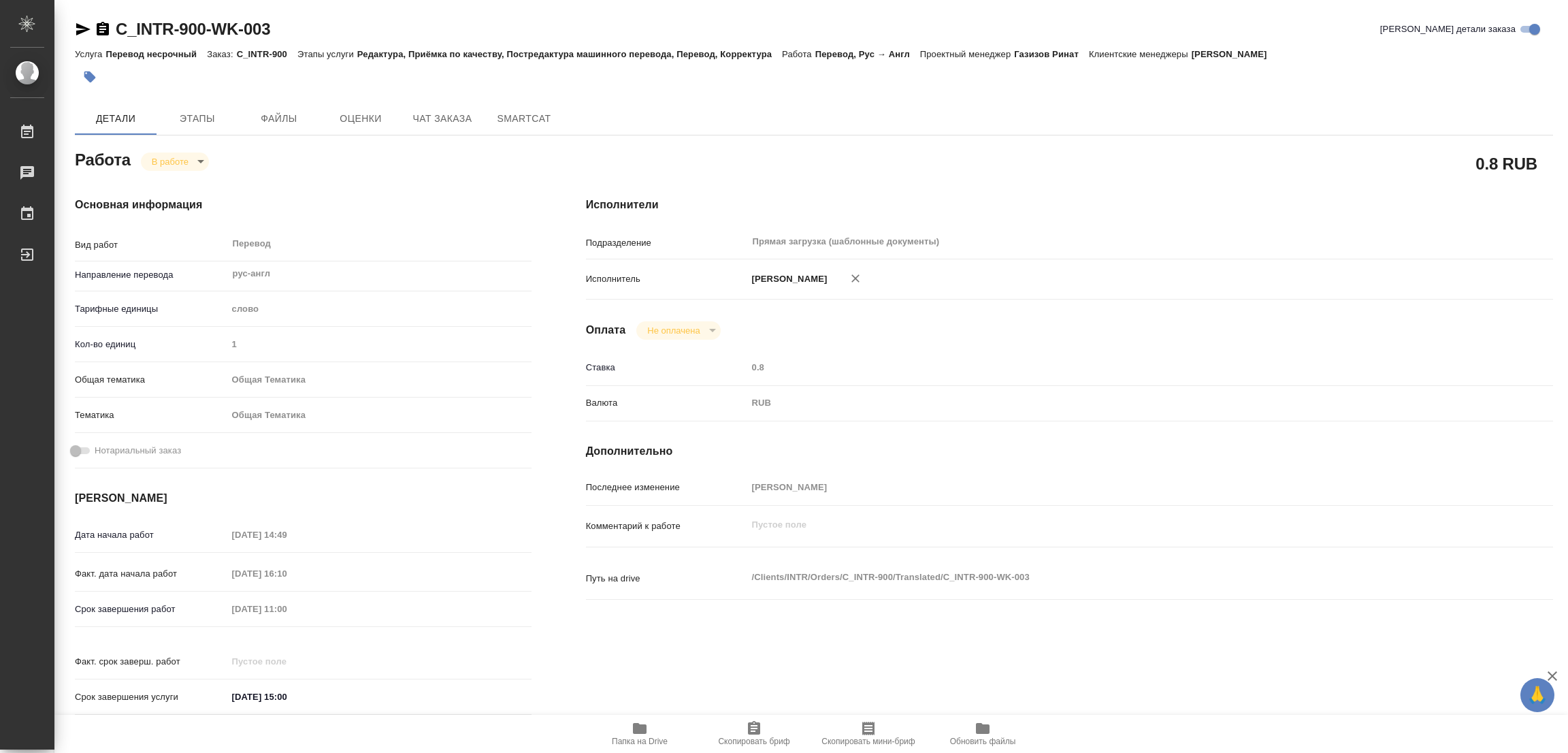
type textarea "x"
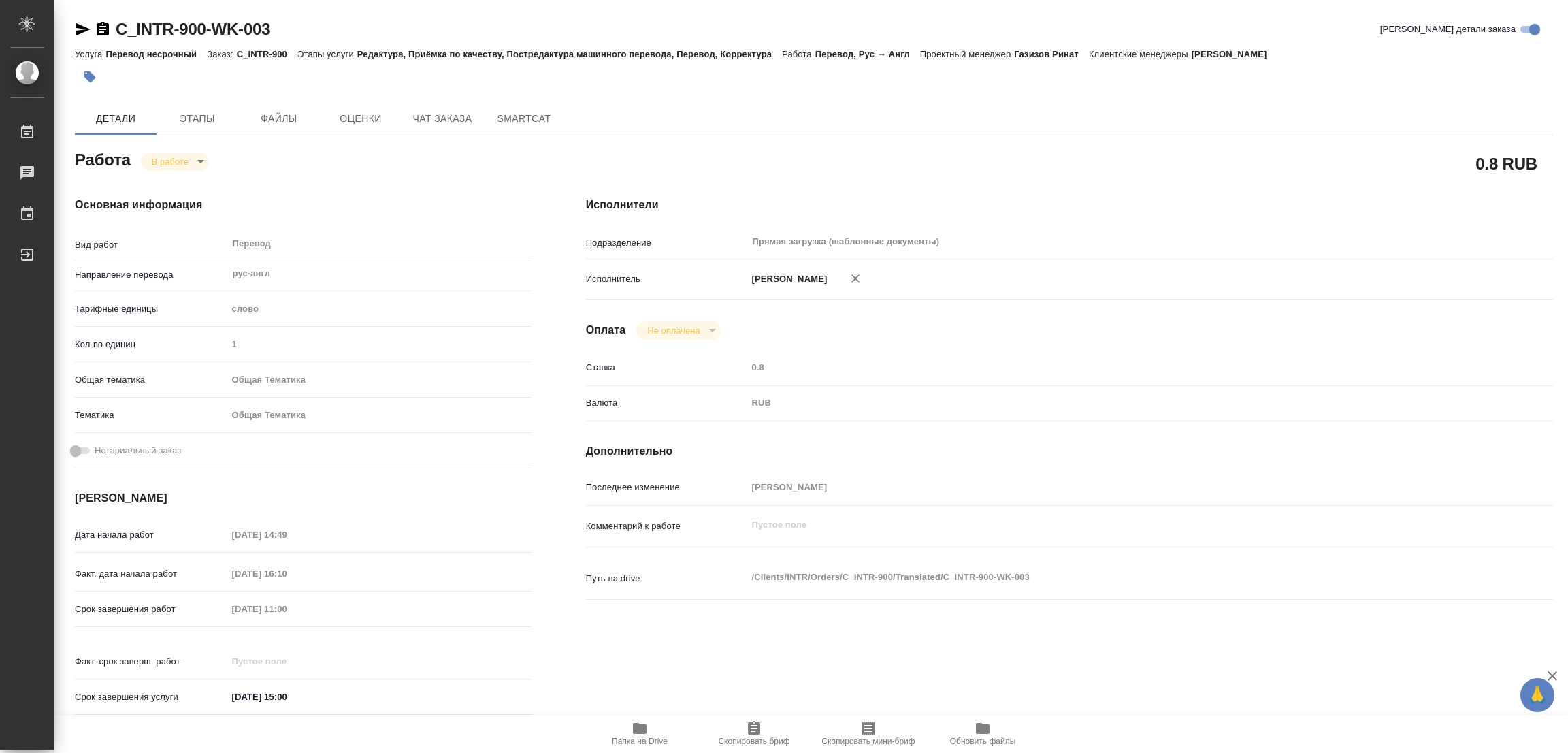
type textarea "x"
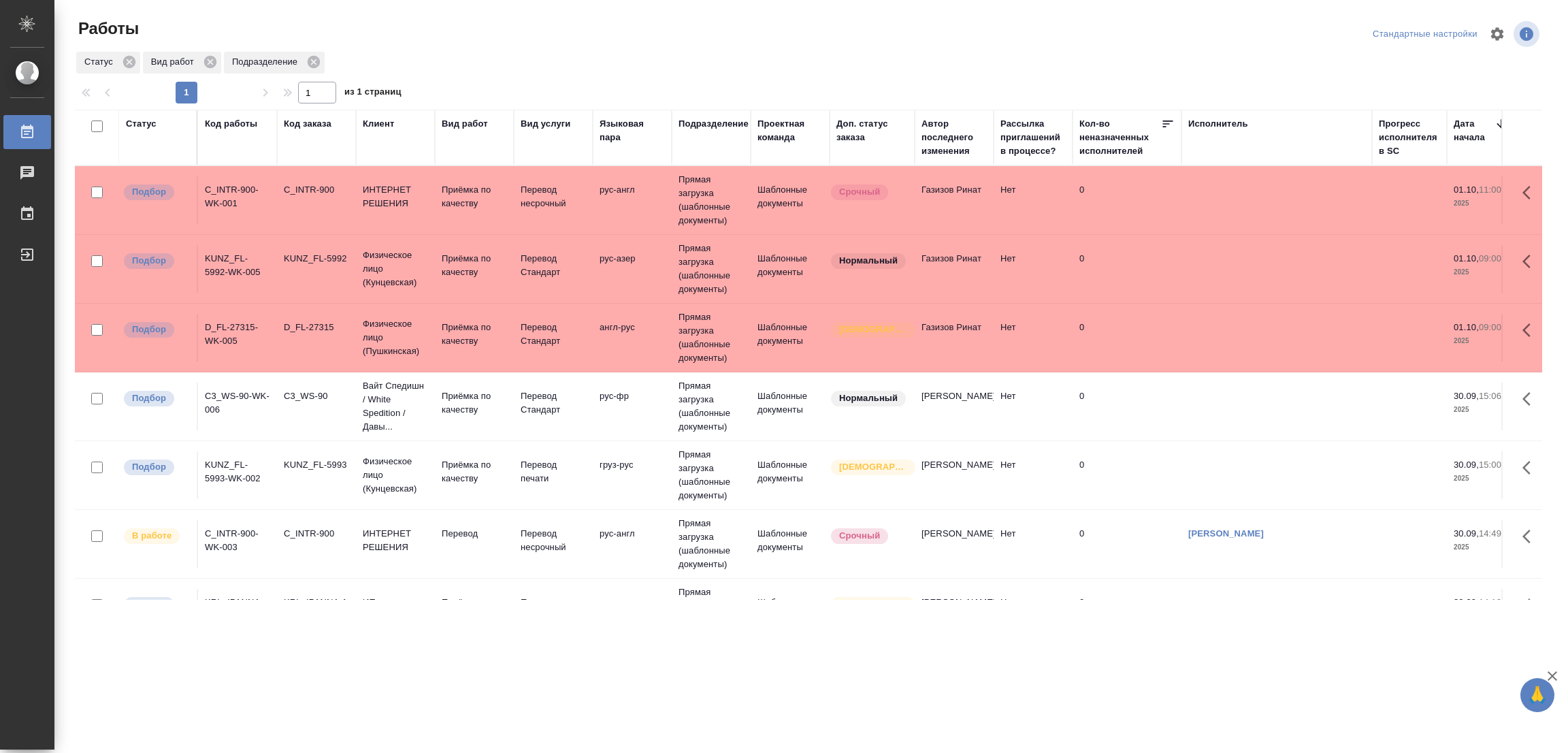
drag, startPoint x: 259, startPoint y: 733, endPoint x: 273, endPoint y: 719, distance: 19.8
click at [261, 733] on div ".cls-1 fill:#fff; AWATERA [PERSON_NAME] Работы 0 Чаты График Выйти Работы Станд…" at bounding box center [784, 376] width 1568 height 753
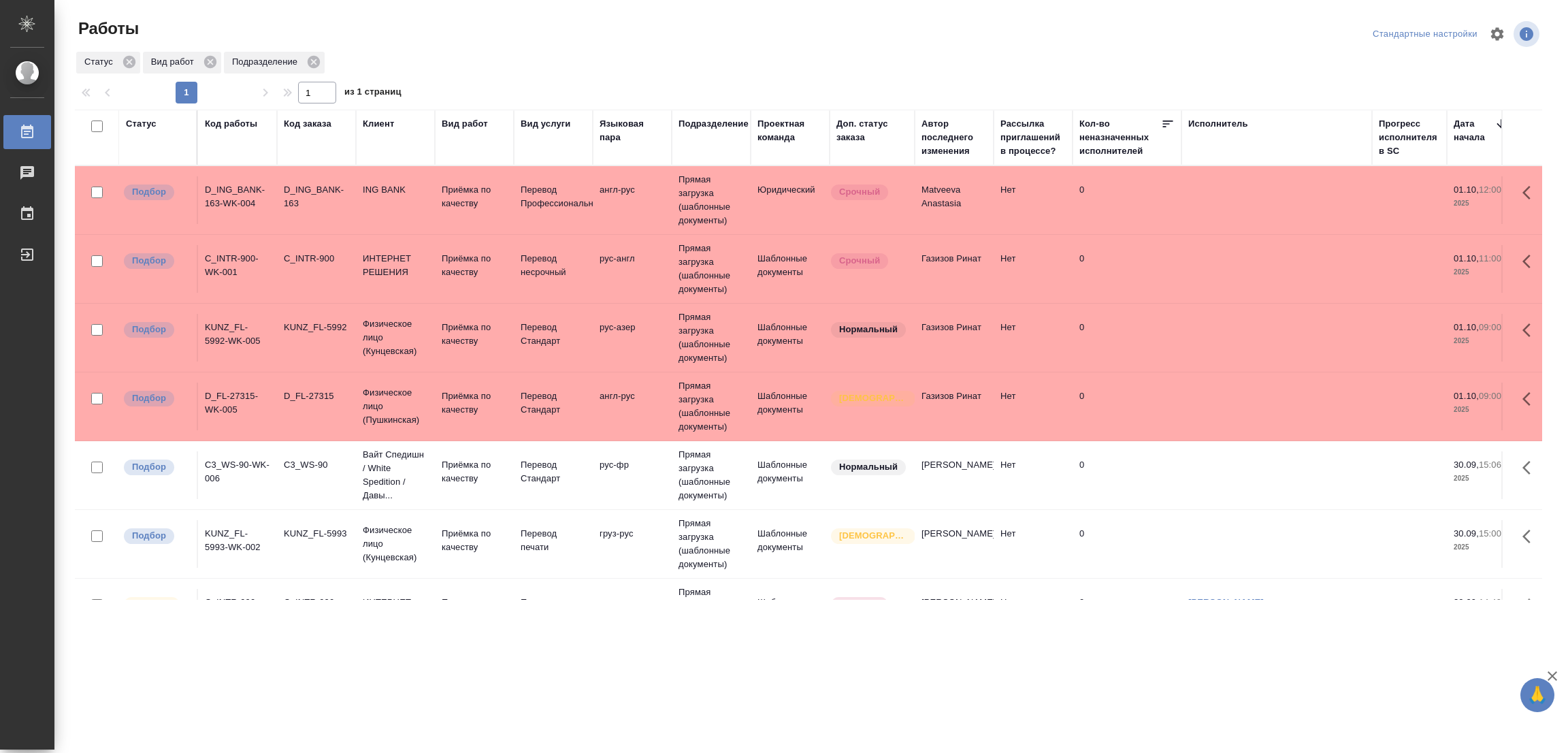
click at [218, 667] on div ".cls-1 fill:#fff; AWATERA [PERSON_NAME] Работы 0 Чаты График Выйти Работы Станд…" at bounding box center [784, 376] width 1568 height 753
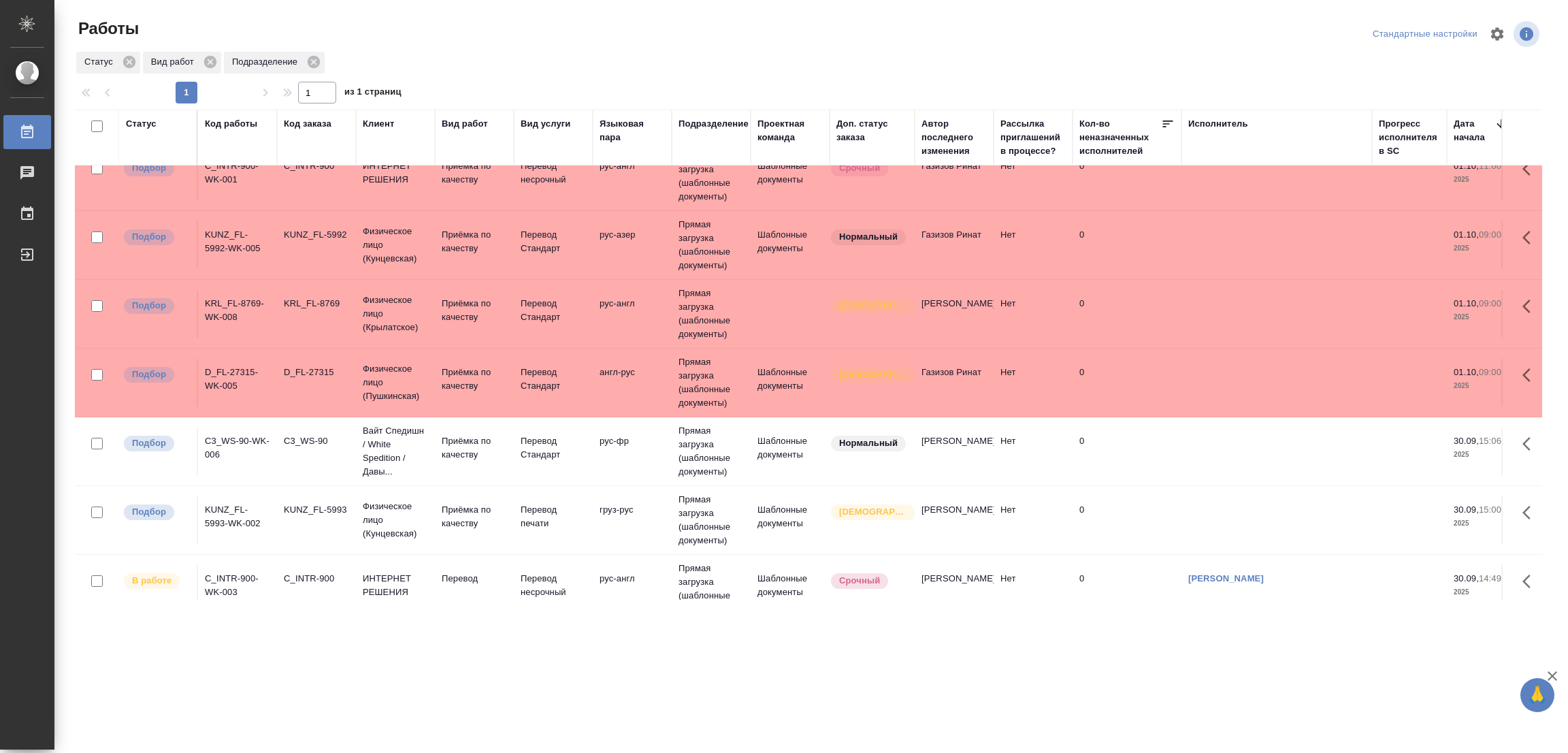
scroll to position [107, 0]
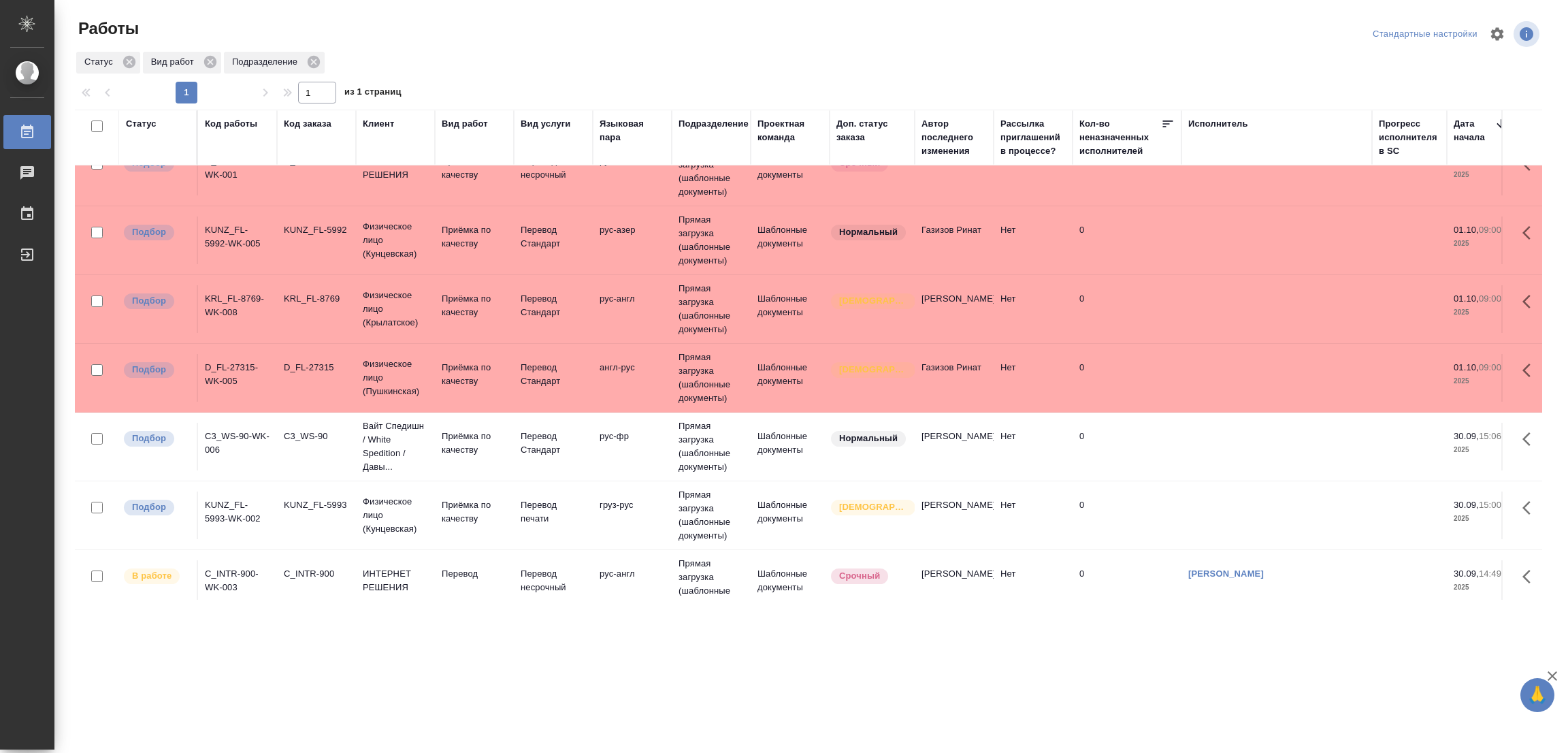
drag, startPoint x: 262, startPoint y: 657, endPoint x: 274, endPoint y: 659, distance: 12.2
click at [264, 661] on div ".cls-1 fill:#fff; AWATERA [PERSON_NAME] Работы 0 Чаты График Выйти Работы Станд…" at bounding box center [784, 376] width 1568 height 753
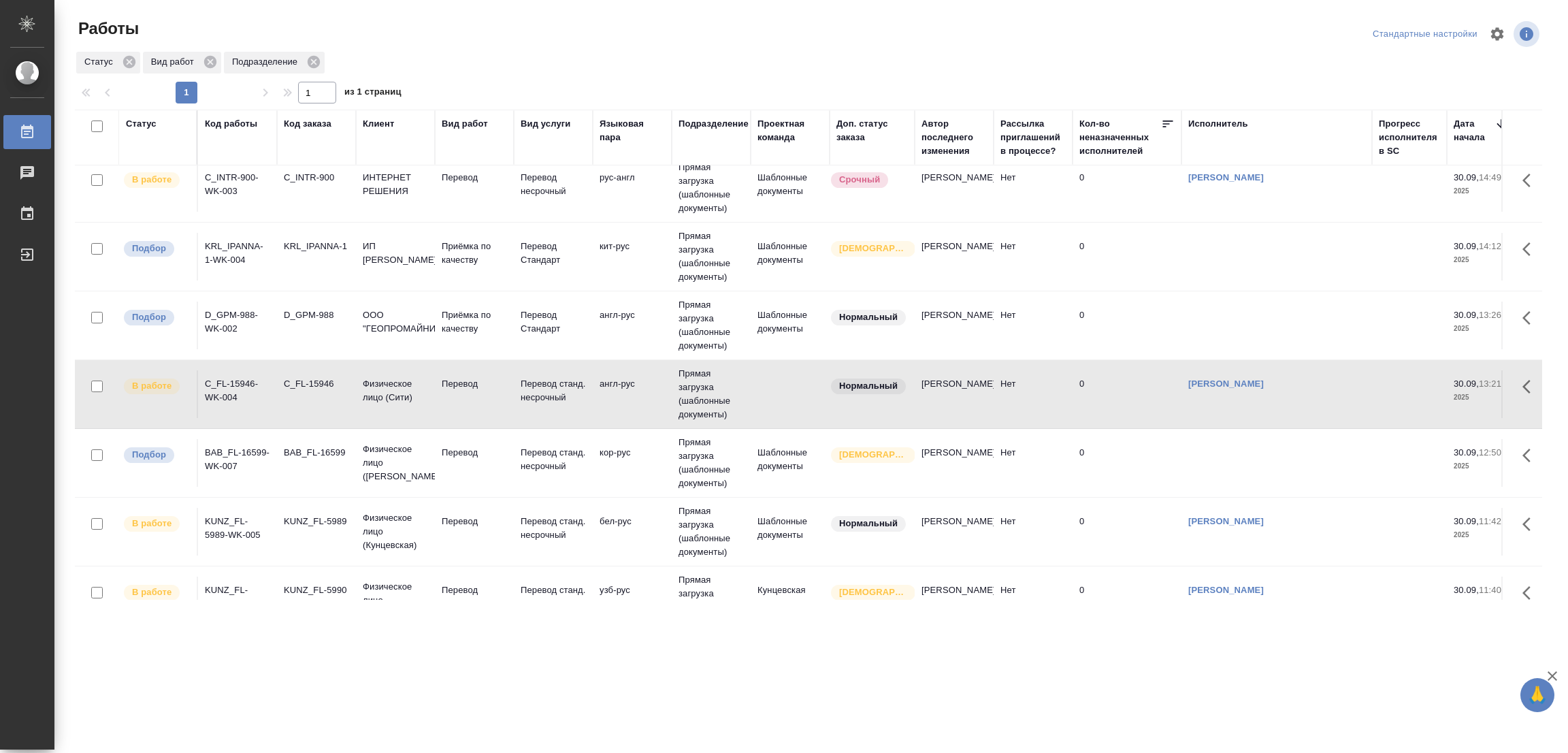
scroll to position [424, 0]
